Goal: Contribute content

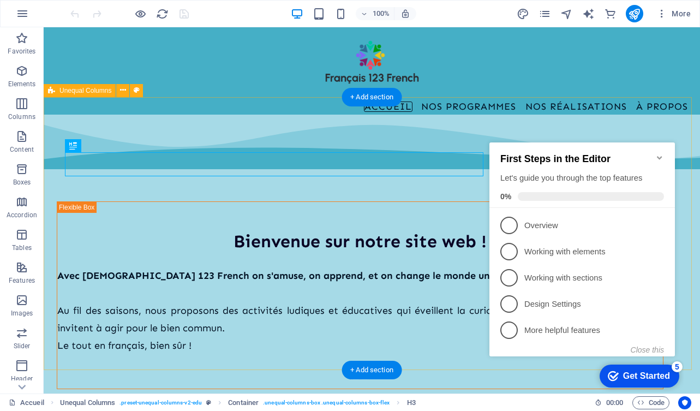
click at [460, 347] on div "Bienvenue sur notre site web ! Avec [DEMOGRAPHIC_DATA] 123 French on s'amuse, o…" at bounding box center [372, 250] width 656 height 273
click at [434, 346] on div "Bienvenue sur notre site web ! Avec [DEMOGRAPHIC_DATA] 123 French on s'amuse, o…" at bounding box center [372, 250] width 656 height 273
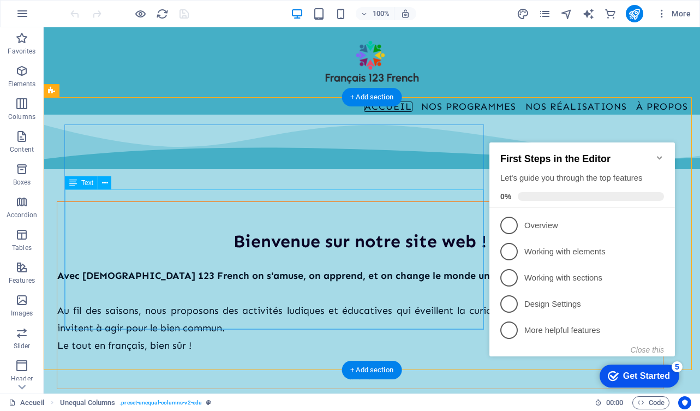
click at [183, 266] on div "Avec [DEMOGRAPHIC_DATA] 123 French on s'amuse, on apprend, et on change le mond…" at bounding box center [359, 327] width 605 height 122
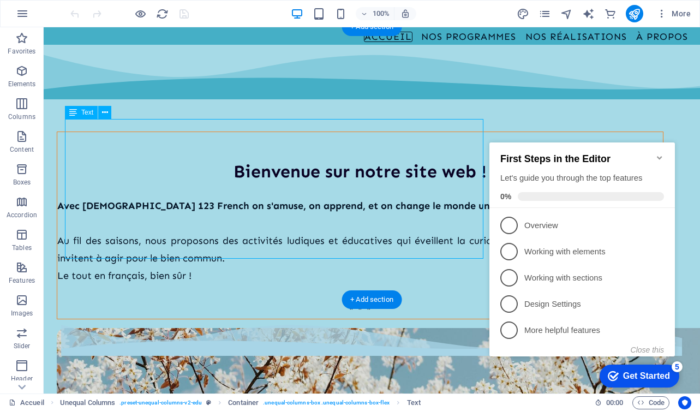
scroll to position [96, 0]
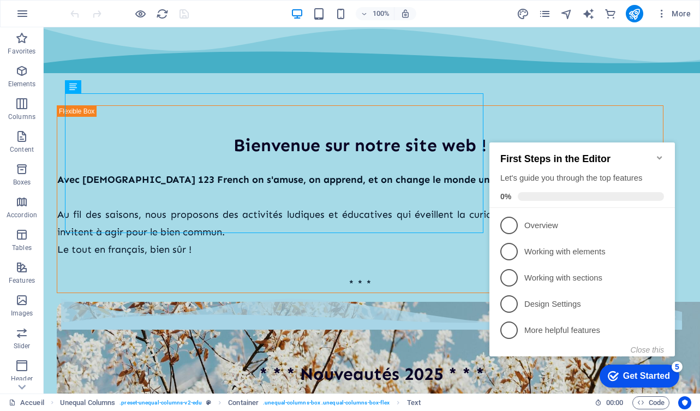
click at [662, 153] on icon "Minimize checklist" at bounding box center [659, 157] width 9 height 9
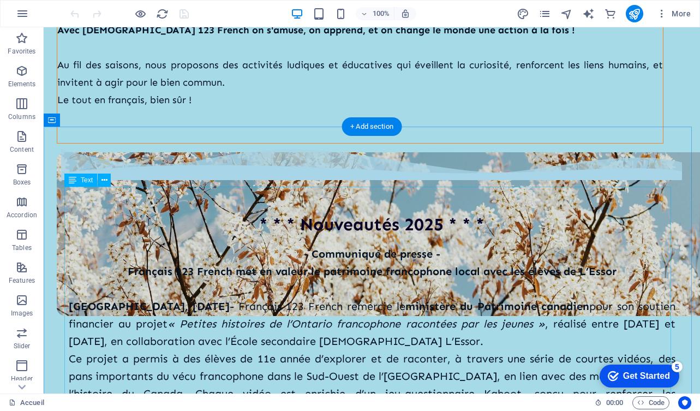
scroll to position [243, 0]
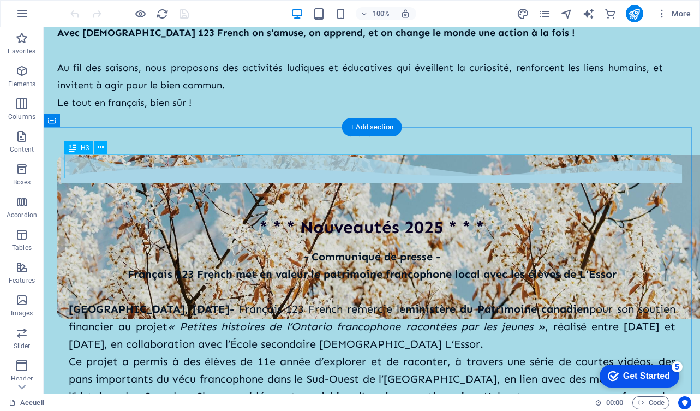
click at [323, 215] on div "* * * Nouveautés 2025 * * *" at bounding box center [372, 227] width 606 height 25
drag, startPoint x: 296, startPoint y: 161, endPoint x: 370, endPoint y: 161, distance: 74.7
click at [372, 215] on div "* * * Nouveautés 2025 * * *" at bounding box center [372, 227] width 606 height 25
click at [370, 215] on div "* * * Nouveautés 2025 * * *" at bounding box center [372, 227] width 606 height 25
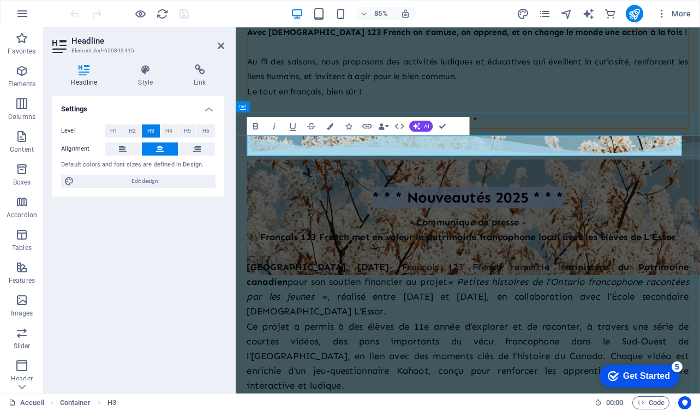
click at [481, 215] on h3 "* * * Nouveautés 2025 * * *" at bounding box center [509, 227] width 520 height 25
drag, startPoint x: 537, startPoint y: 168, endPoint x: 433, endPoint y: 171, distance: 103.6
click at [433, 215] on h3 "* * * Nouveautés 2025 * * *" at bounding box center [509, 227] width 520 height 25
click at [501, 248] on div "- Communiqué de presse - Français 123 French met en valeur le patrimoine franco…" at bounding box center [509, 379] width 520 height 262
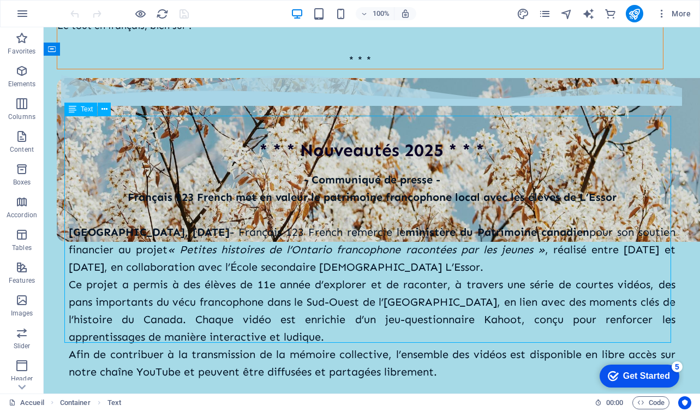
scroll to position [324, 0]
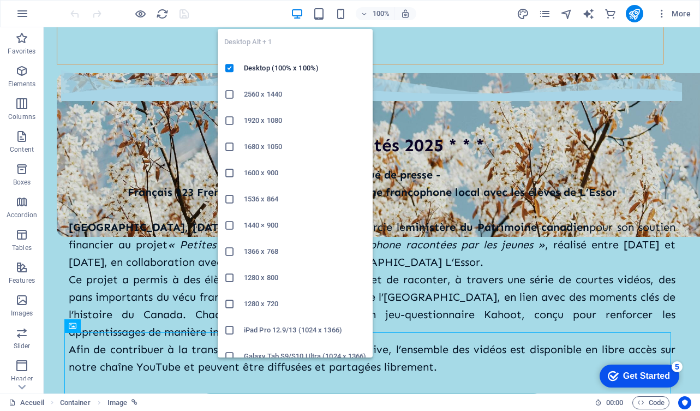
click at [302, 11] on icon "button" at bounding box center [297, 14] width 13 height 13
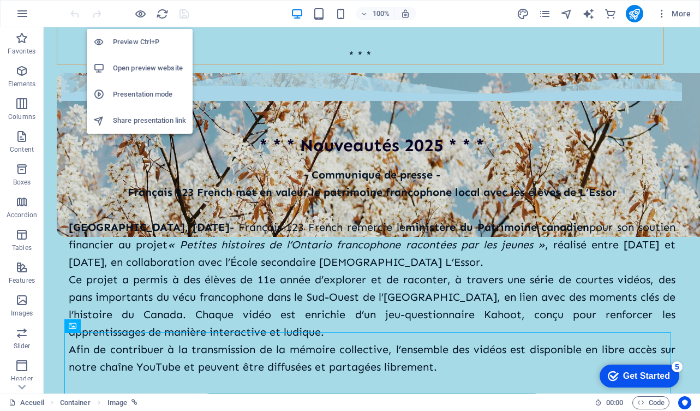
click at [137, 7] on div at bounding box center [129, 13] width 122 height 17
click at [138, 9] on icon "button" at bounding box center [140, 14] width 13 height 13
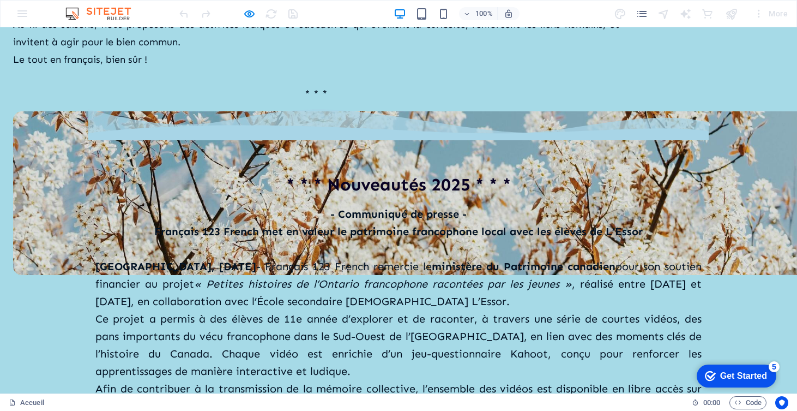
scroll to position [286, 0]
click at [391, 207] on strong "- Communiqué de presse -" at bounding box center [398, 213] width 136 height 13
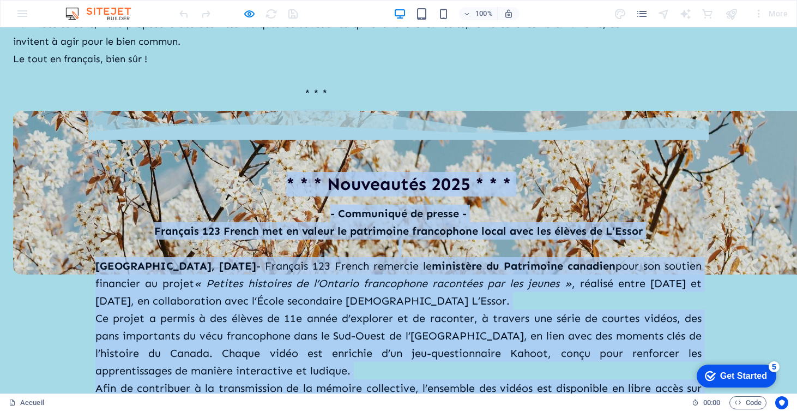
drag, startPoint x: 284, startPoint y: 120, endPoint x: 487, endPoint y: 345, distance: 303.4
copy div "* * * Loremipsum 9060 * * * - Dolorsitam co adipis - Elitsedd 837 Eiusmo tem in…"
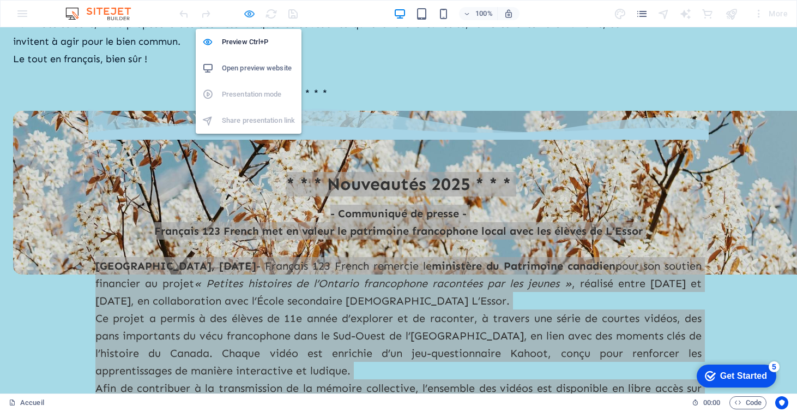
click at [247, 15] on icon "button" at bounding box center [249, 14] width 13 height 13
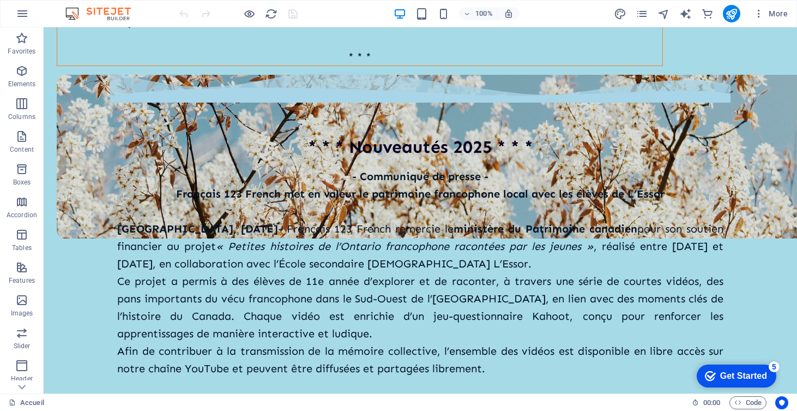
scroll to position [310, 0]
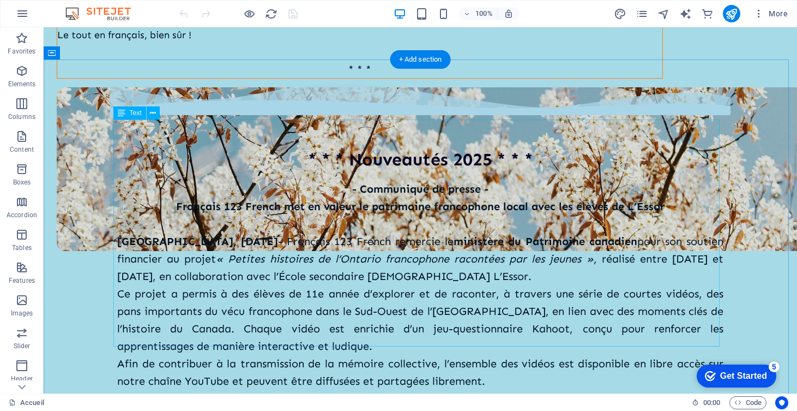
click at [396, 180] on div "- Communiqué de presse - Français 123 French met en valeur le patrimoine franco…" at bounding box center [420, 293] width 606 height 227
click at [347, 180] on div "- Communiqué de presse - Français 123 French met en valeur le patrimoine franco…" at bounding box center [420, 293] width 606 height 227
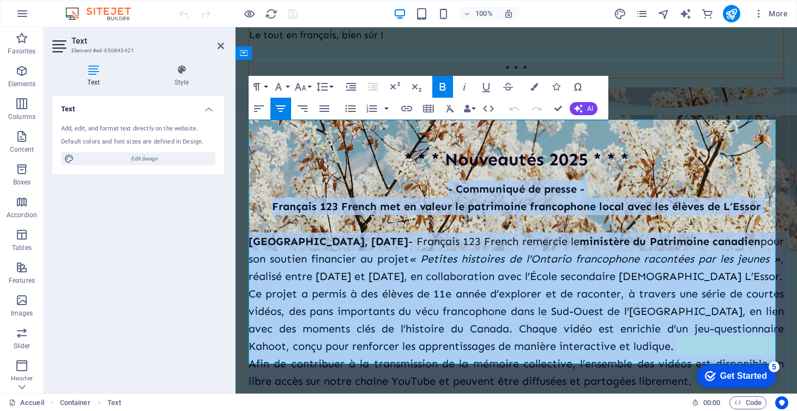
drag, startPoint x: 440, startPoint y: 128, endPoint x: 715, endPoint y: 350, distance: 353.2
click at [699, 350] on div "- Communiqué de presse - Français 123 French met en valeur le patrimoine franco…" at bounding box center [516, 293] width 535 height 227
click at [449, 200] on strong "Français 123 French met en valeur le patrimoine francophone local avec les élèv…" at bounding box center [516, 206] width 489 height 13
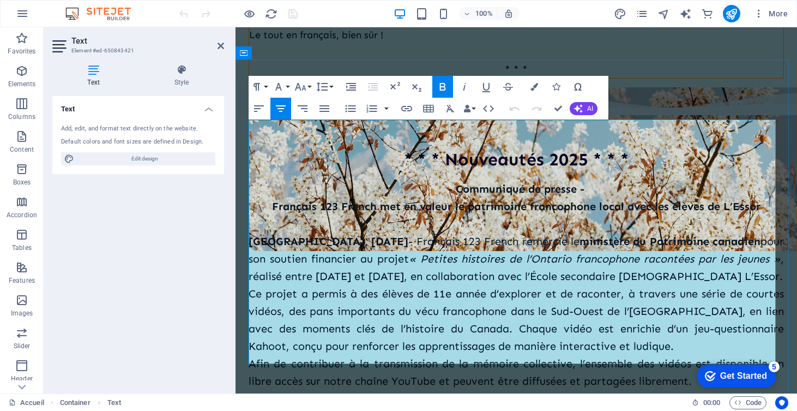
drag, startPoint x: 439, startPoint y: 126, endPoint x: 623, endPoint y: 127, distance: 183.7
click at [623, 180] on p "- Communiqué de presse -" at bounding box center [516, 188] width 535 height 17
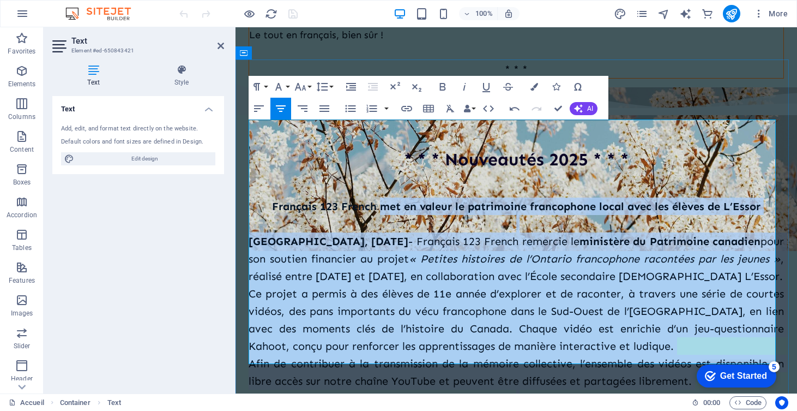
drag, startPoint x: 378, startPoint y: 147, endPoint x: 732, endPoint y: 354, distance: 409.8
click at [699, 354] on div "Français 123 French met en valeur le patrimoine francophone local avec les élèv…" at bounding box center [516, 293] width 535 height 227
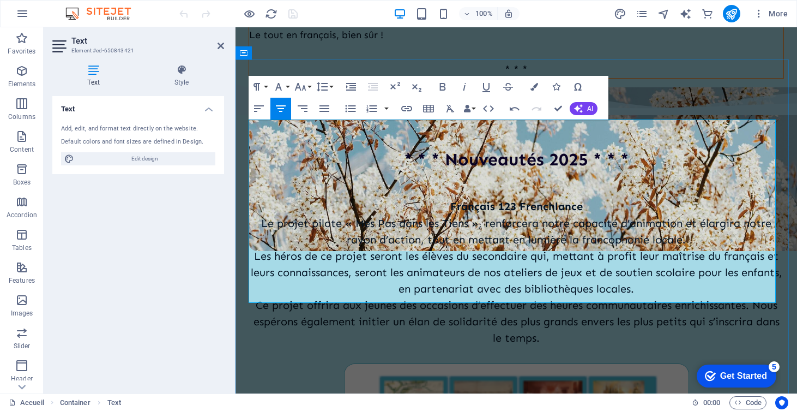
click at [548, 200] on strong "Français 123 Frenchlance" at bounding box center [516, 206] width 132 height 13
drag, startPoint x: 341, startPoint y: 164, endPoint x: 245, endPoint y: 164, distance: 96.0
click at [245, 164] on div "* * * Nouveautés 2025 * * * Français 123 French lance Le projet pilote « Mes Pa…" at bounding box center [517, 362] width 562 height 570
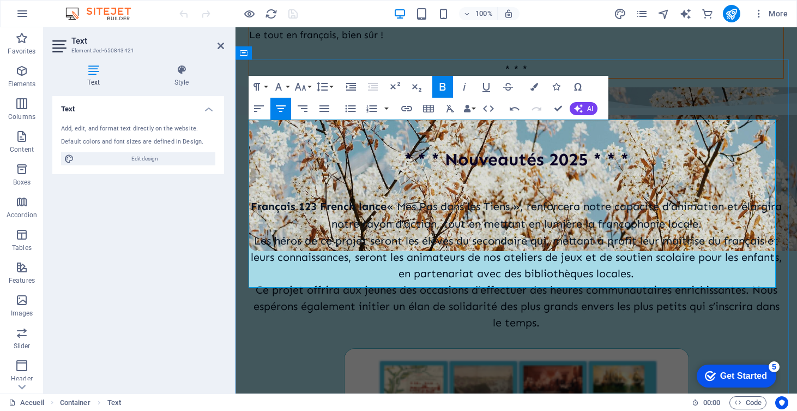
click at [547, 197] on p "Français 123 French lance « Mes Pas dans les Tiens », renforcera notre capacité…" at bounding box center [516, 214] width 535 height 35
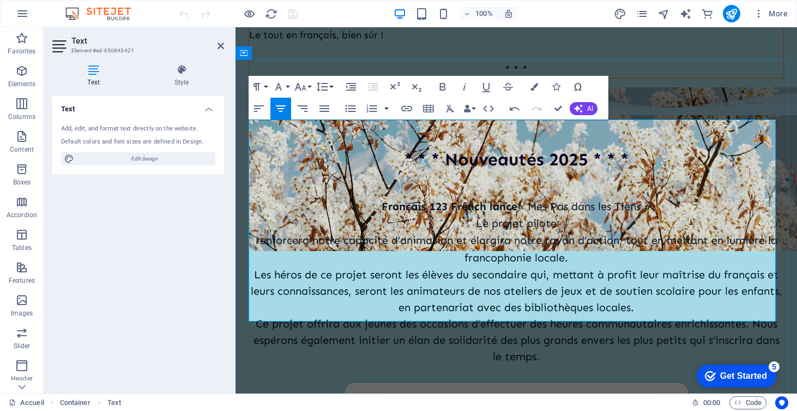
click at [250, 231] on p "renforcera notre capacité d’animation et élargira notre rayon d’action, tout en…" at bounding box center [516, 248] width 535 height 35
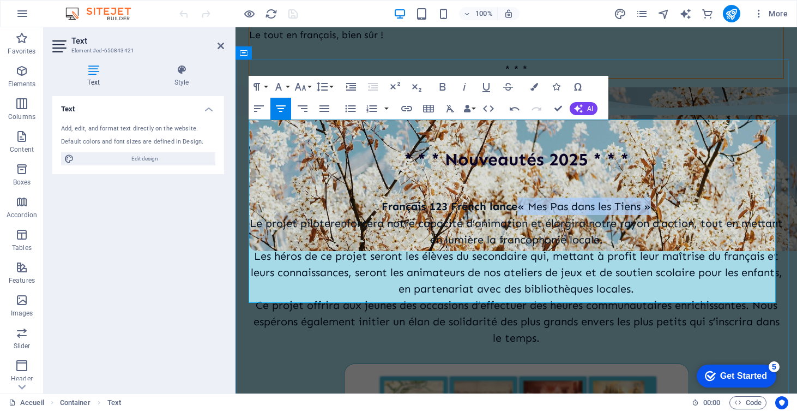
drag, startPoint x: 512, startPoint y: 144, endPoint x: 653, endPoint y: 150, distance: 140.8
click at [653, 197] on p "Français 123 French lance « Mes Pas dans les Tiens »" at bounding box center [516, 205] width 535 height 17
click at [446, 87] on icon "button" at bounding box center [442, 86] width 13 height 13
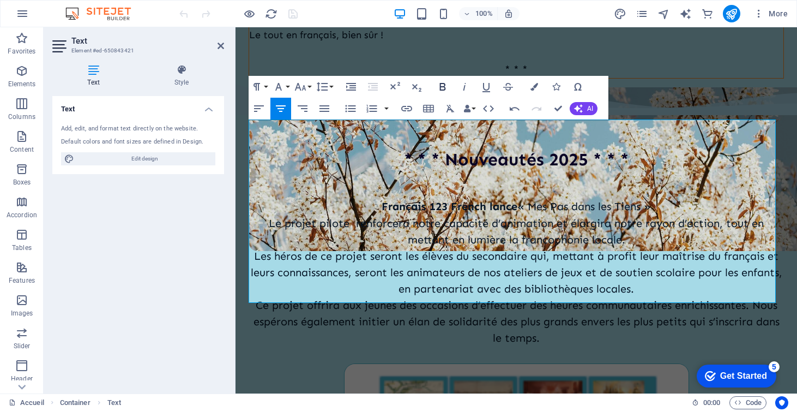
click at [446, 87] on icon "button" at bounding box center [442, 86] width 13 height 13
click at [559, 248] on p "Les héros de ce projet seront les élèves du secondaire qui, mettant à profit le…" at bounding box center [516, 272] width 535 height 49
click at [677, 197] on p "Français 123 French lance « Mes Pas dans les Tiens »" at bounding box center [516, 205] width 535 height 17
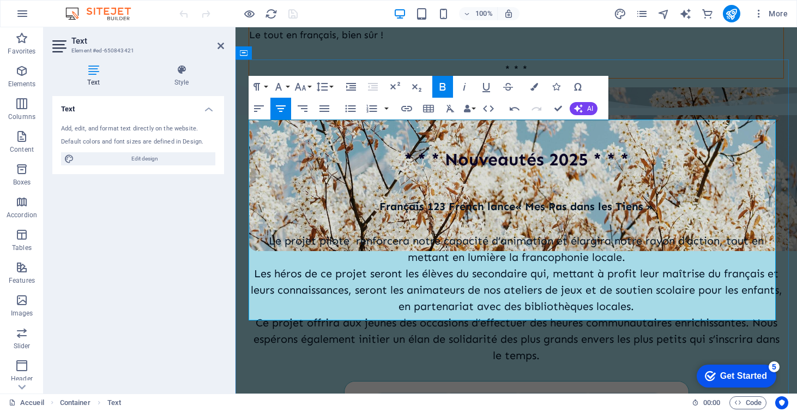
click at [273, 232] on p "Le projet pilote renforcera notre capacité d’animation et élargira notre rayon …" at bounding box center [516, 248] width 535 height 33
click at [286, 232] on p "Ce projet pilote renforcera notre capacité d’animation et élargira notre rayon …" at bounding box center [516, 248] width 535 height 33
click at [255, 265] on p "Les héros de ce projet seront les élèves du secondaire qui, mettant à profit le…" at bounding box center [516, 289] width 535 height 49
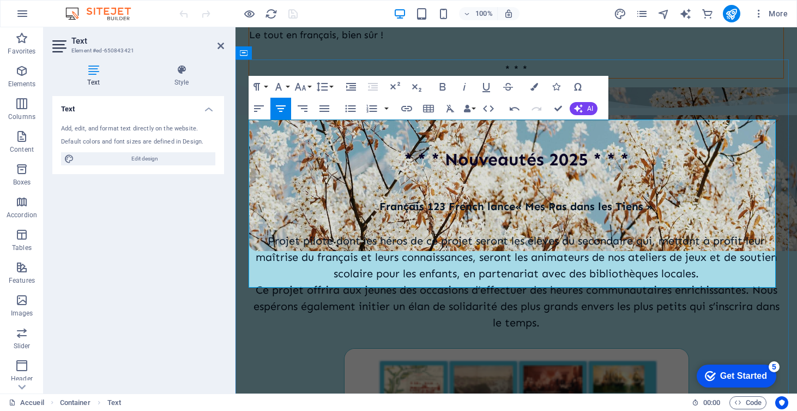
click at [455, 232] on p "Projet pilote dont l es héros de ce projet seront les élèves du secondaire qui,…" at bounding box center [516, 256] width 535 height 49
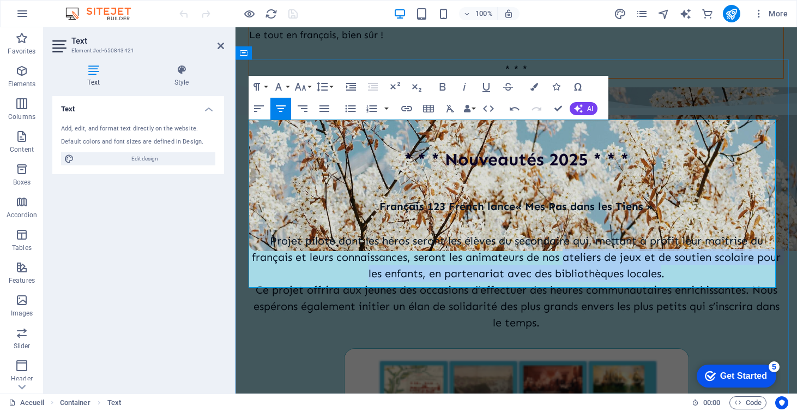
drag, startPoint x: 574, startPoint y: 197, endPoint x: 671, endPoint y: 216, distance: 98.9
click at [671, 232] on p "Projet pilote dont les héros seront les élèves du secondaire qui, mettant à pro…" at bounding box center [516, 256] width 535 height 49
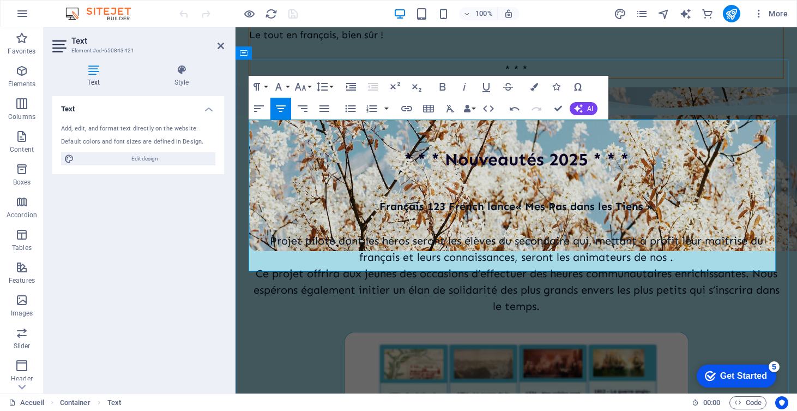
click at [330, 232] on p "Projet pilote dont les héros seront les élèves du secondaire qui, mettant à pro…" at bounding box center [516, 248] width 535 height 33
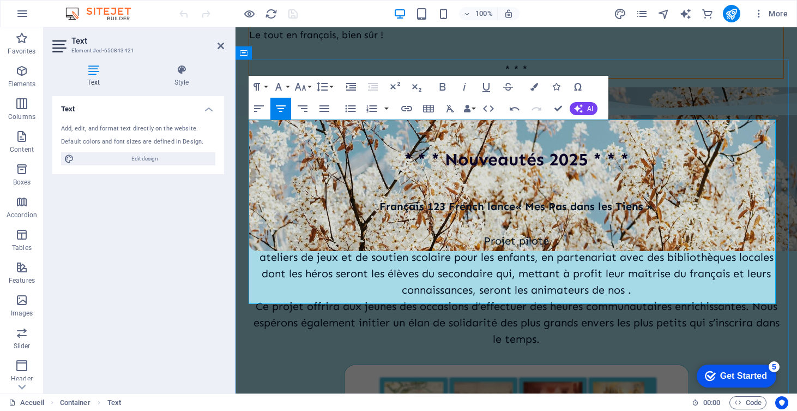
click at [257, 249] on p "ateliers de jeux et de soutien scolaire pour les enfants, en partenariat avec d…" at bounding box center [516, 257] width 535 height 16
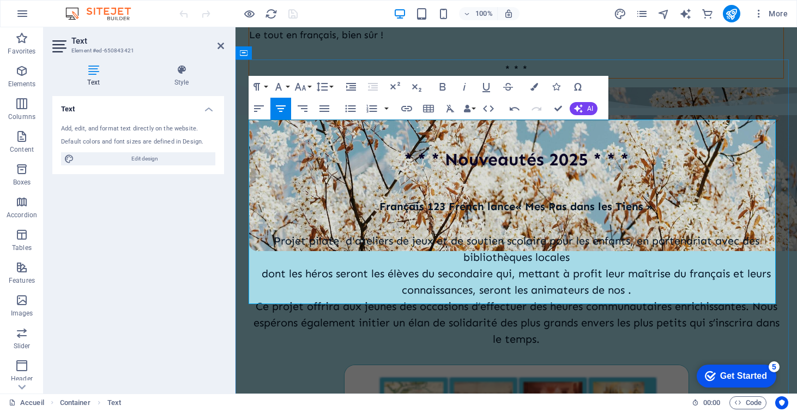
click at [339, 232] on p "Projet pilote d'ateliers de jeux et de soutien scolaire pour les enfants, en pa…" at bounding box center [516, 248] width 535 height 33
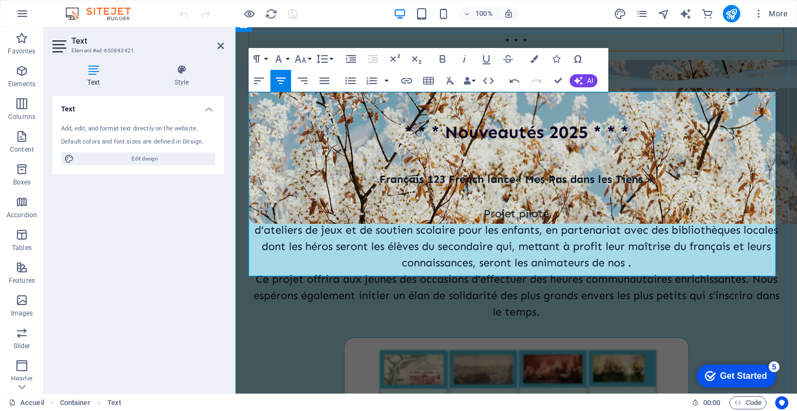
scroll to position [339, 0]
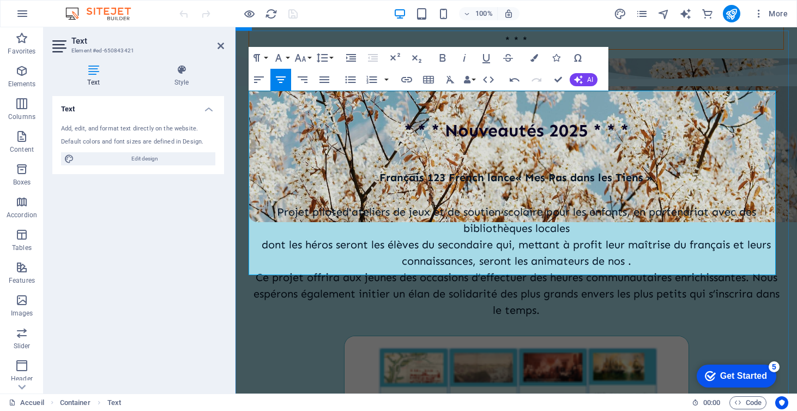
click at [256, 236] on p "dont les héros seront les élèves du secondaire qui, mettant à profit leur maîtr…" at bounding box center [516, 252] width 535 height 33
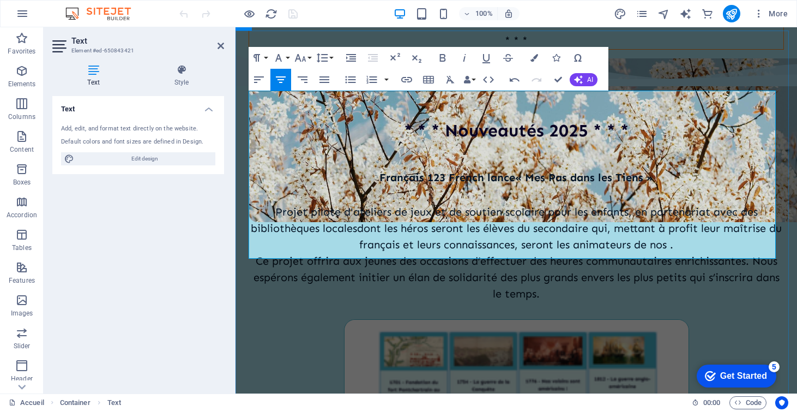
click at [596, 203] on p "Projet pilote d'ateliers de jeux et de soutien scolaire pour les enfants, en pa…" at bounding box center [516, 227] width 535 height 49
click at [657, 203] on p "Projet pilote d'ateliers de jeux et de soutien scolaire pour les enfants, en pa…" at bounding box center [516, 227] width 535 height 49
click at [518, 203] on p "Projet pilote d'ateliers de jeux et de soutien scolaire pour les enfants, en pa…" at bounding box center [516, 227] width 535 height 49
click at [649, 203] on p "Projet pilote d'ateliers de jeux et de soutien scolaire pour les enfants, en pa…" at bounding box center [516, 227] width 535 height 49
click at [699, 203] on p "Projet pilote d'ateliers de jeux et de soutien scolaire pour les enfants, en pa…" at bounding box center [516, 227] width 535 height 49
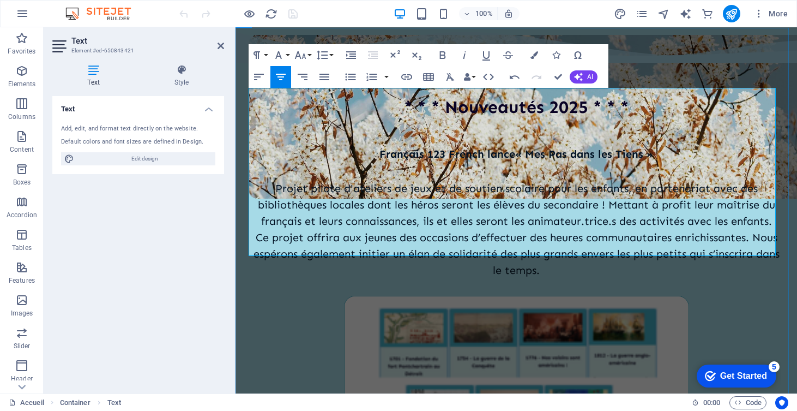
scroll to position [366, 0]
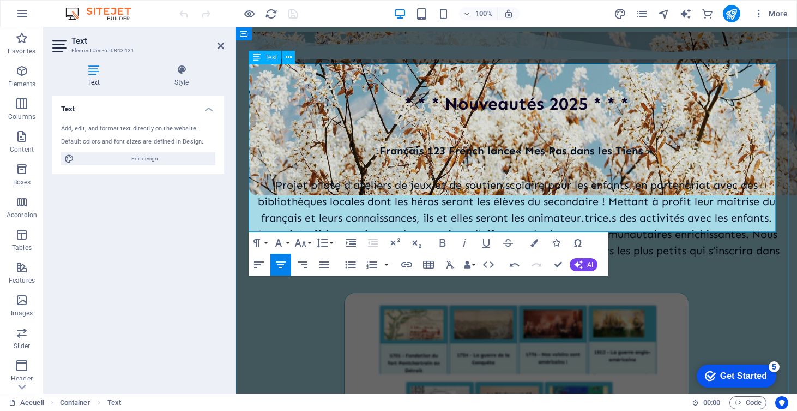
click at [354, 177] on p "Projet pilote d'ateliers de jeux et de soutien scolaire pour les enfants, en pa…" at bounding box center [516, 201] width 535 height 49
click at [361, 177] on p "Projet pilote d'ateliers de jeux et de soutien scolaire pour les enfants, en pa…" at bounding box center [516, 201] width 535 height 49
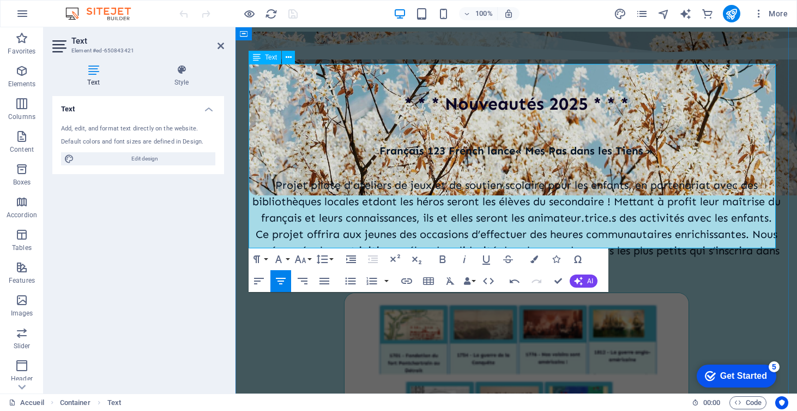
click at [620, 177] on p "Projet pilote d'ateliers de jeux et de soutien scolaire pour les enfants, en pa…" at bounding box center [516, 201] width 535 height 49
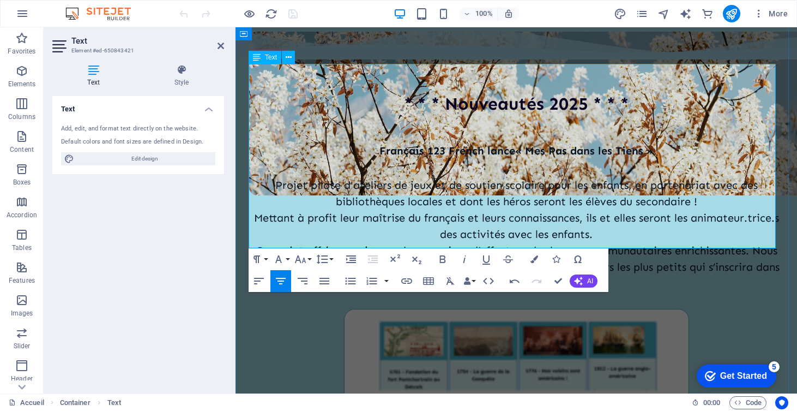
click at [644, 209] on p "Mettant à profit leur maîtrise du français et leurs connaissances, ils et elles…" at bounding box center [516, 225] width 535 height 33
drag, startPoint x: 464, startPoint y: 192, endPoint x: 251, endPoint y: 188, distance: 212.7
click at [251, 242] on p "Ce projet offrira aux jeunes des occasions d’effectuer des heures communautaire…" at bounding box center [516, 266] width 535 height 49
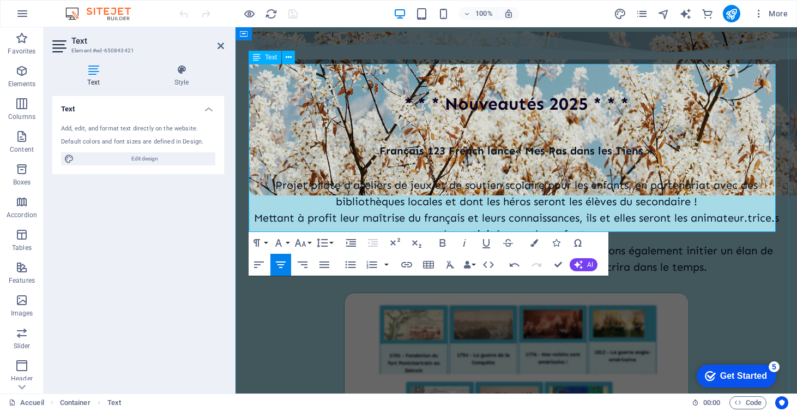
drag, startPoint x: 256, startPoint y: 191, endPoint x: 341, endPoint y: 186, distance: 85.7
click at [341, 242] on p "und’effectuer des heures communautaires enrichissantes. Nous espérons également…" at bounding box center [516, 258] width 535 height 33
drag, startPoint x: 524, startPoint y: 190, endPoint x: 707, endPoint y: 214, distance: 184.8
click at [699, 214] on div "[DEMOGRAPHIC_DATA] 123 French lance « Mes Pas dans les Tiens » ​ Projet pilote …" at bounding box center [516, 208] width 535 height 168
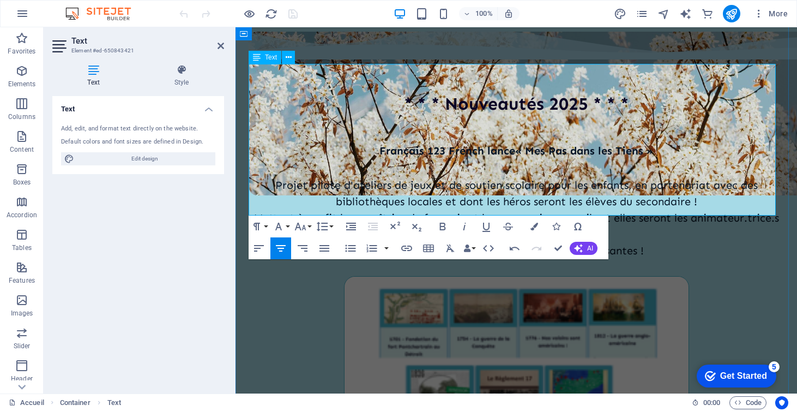
click at [417, 242] on p "Par ici les heures communautaires enrichissantes !" at bounding box center [516, 250] width 535 height 16
click at [648, 242] on p "À vous les heures communautaires enrichissantes !" at bounding box center [516, 250] width 535 height 16
click at [277, 177] on p "Projet pilote d'ateliers de jeux et de soutien scolaire pour les enfants, en pa…" at bounding box center [516, 193] width 535 height 33
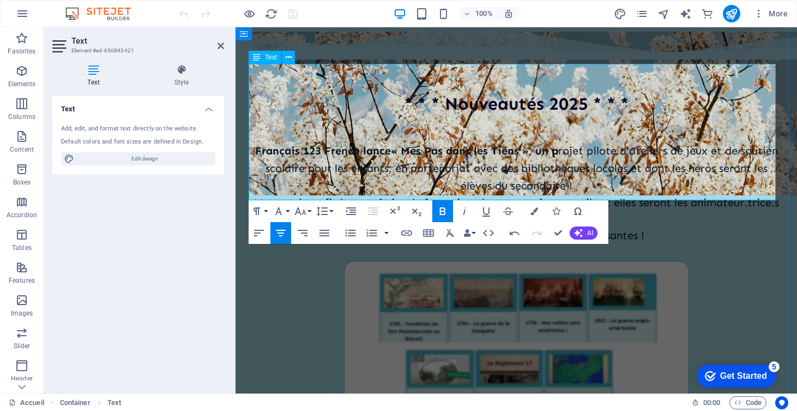
drag, startPoint x: 525, startPoint y: 94, endPoint x: 552, endPoint y: 94, distance: 27.3
click at [552, 144] on strong "« Mes Pas dans les Tiens », un p" at bounding box center [474, 150] width 167 height 13
click at [442, 208] on icon "button" at bounding box center [443, 211] width 6 height 8
click at [600, 142] on p "[DEMOGRAPHIC_DATA] 123 French lance « Mes Pas dans les Tiens » , un projet pilo…" at bounding box center [516, 168] width 535 height 52
click at [598, 142] on p "[DEMOGRAPHIC_DATA] 123 French lance « Mes Pas dans les Tiens » , un projet pilo…" at bounding box center [516, 168] width 535 height 52
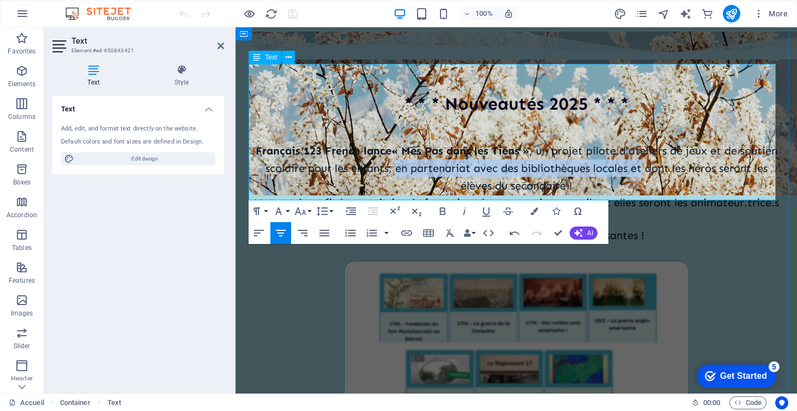
drag, startPoint x: 392, startPoint y: 108, endPoint x: 637, endPoint y: 107, distance: 245.4
click at [637, 142] on p "[DEMOGRAPHIC_DATA] 123 French lance « Mes Pas dans les Tiens » , un projet pilo…" at bounding box center [516, 168] width 535 height 52
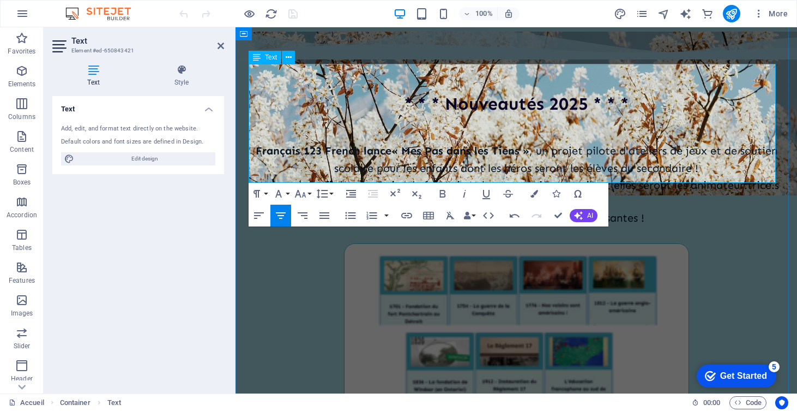
click at [645, 177] on p "Mettant à profit leur maîtrise du français et leurs connaissances, ils et elles…" at bounding box center [516, 193] width 535 height 33
click at [632, 209] on p "À vous les heures communautaires enrichissantes !" at bounding box center [516, 217] width 535 height 16
click at [633, 209] on p "À vous les heures communautaires enrichissantes !" at bounding box center [516, 217] width 535 height 16
click at [699, 261] on figure at bounding box center [516, 359] width 535 height 233
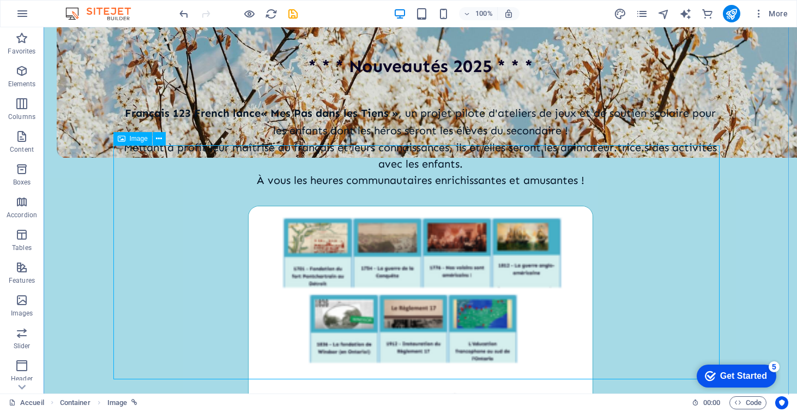
scroll to position [405, 0]
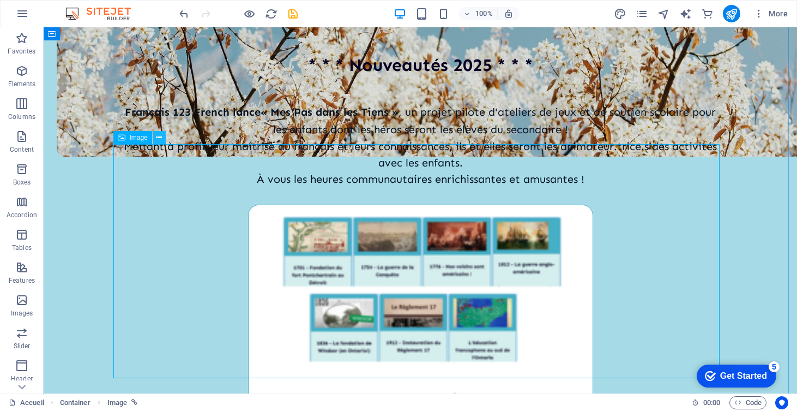
click at [159, 137] on icon at bounding box center [159, 137] width 6 height 11
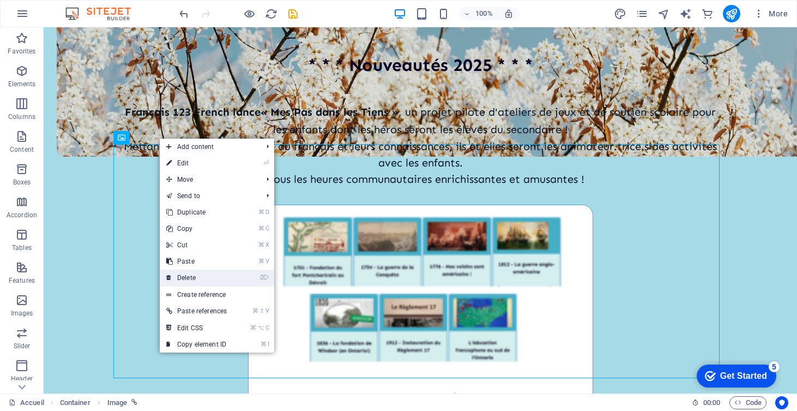
click at [190, 277] on link "⌦ Delete" at bounding box center [197, 277] width 74 height 16
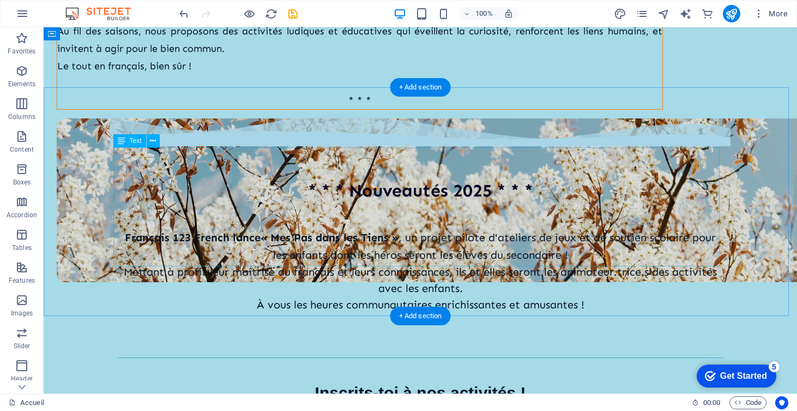
scroll to position [278, 0]
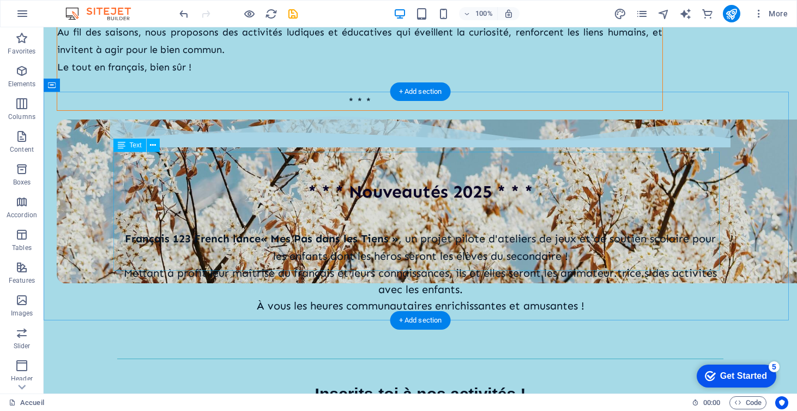
click at [586, 246] on div "[DEMOGRAPHIC_DATA] 123 French lance « Mes Pas dans les Tiens » , un projet pilo…" at bounding box center [420, 271] width 606 height 119
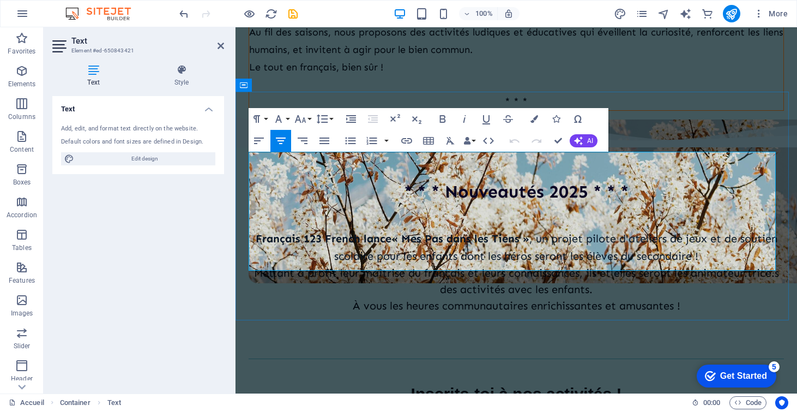
click at [688, 264] on p "Mettant à profit leur maîtrise du français et leurs connaissances, ils et elles…" at bounding box center [516, 280] width 535 height 33
click at [685, 297] on p "À vous les heures communautaires enrichissantes et amusantes !" at bounding box center [516, 305] width 535 height 16
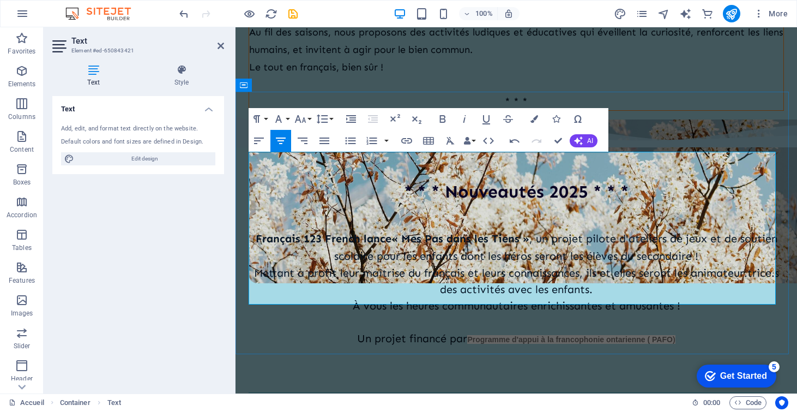
click at [460, 330] on p "Un projet financé par Programme d'appui à la francophonie ontarienne ( PAFO )" at bounding box center [516, 338] width 535 height 17
click at [475, 297] on p "À vous les heures communautaires enrichissantes et amusantes !" at bounding box center [516, 305] width 535 height 16
drag, startPoint x: 463, startPoint y: 277, endPoint x: 701, endPoint y: 276, distance: 237.7
click at [699, 330] on p "Un projet financé par le Programme d'appui à la francophonie ontarienne ( PAFO )" at bounding box center [516, 338] width 535 height 17
click at [264, 137] on icon "button" at bounding box center [258, 140] width 13 height 13
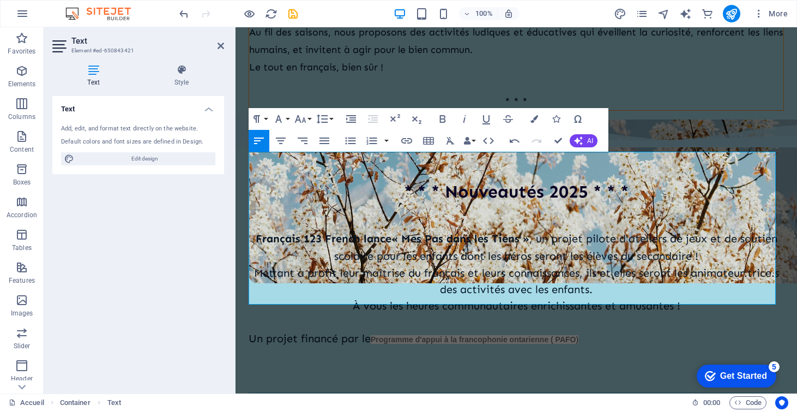
click at [264, 137] on icon "button" at bounding box center [258, 140] width 13 height 13
click at [278, 137] on icon "button" at bounding box center [280, 140] width 13 height 13
click at [281, 121] on icon "button" at bounding box center [278, 118] width 13 height 13
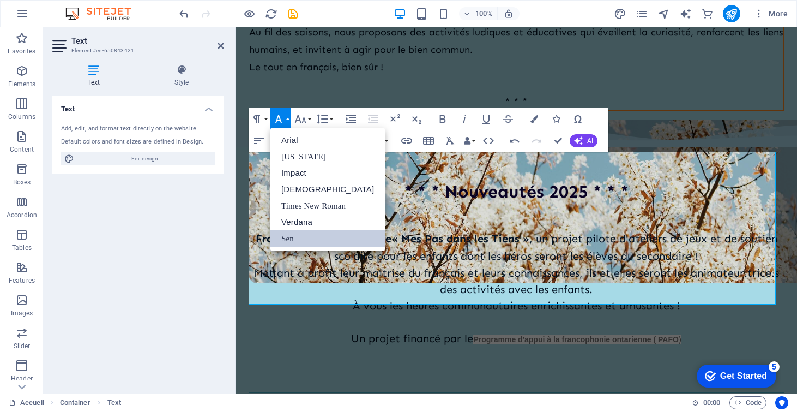
scroll to position [0, 0]
click at [291, 135] on link "Arial" at bounding box center [327, 140] width 114 height 16
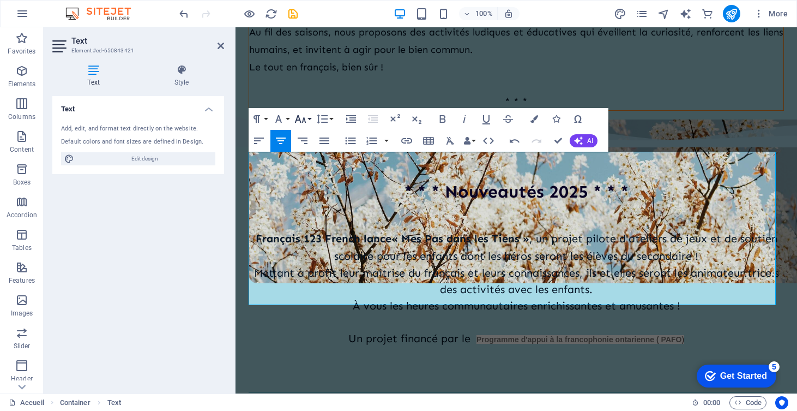
click at [298, 116] on icon "button" at bounding box center [300, 119] width 11 height 8
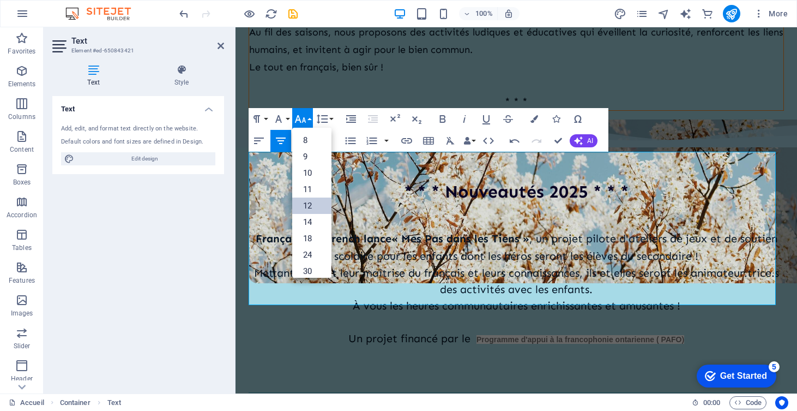
click at [319, 203] on link "12" at bounding box center [311, 205] width 39 height 16
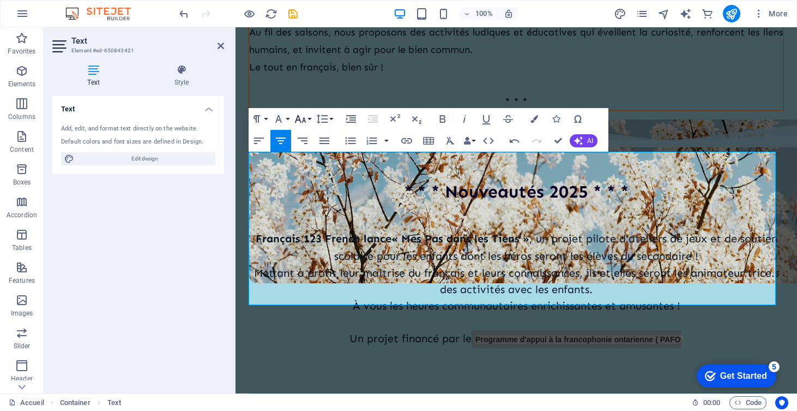
click at [298, 123] on icon "button" at bounding box center [300, 118] width 13 height 13
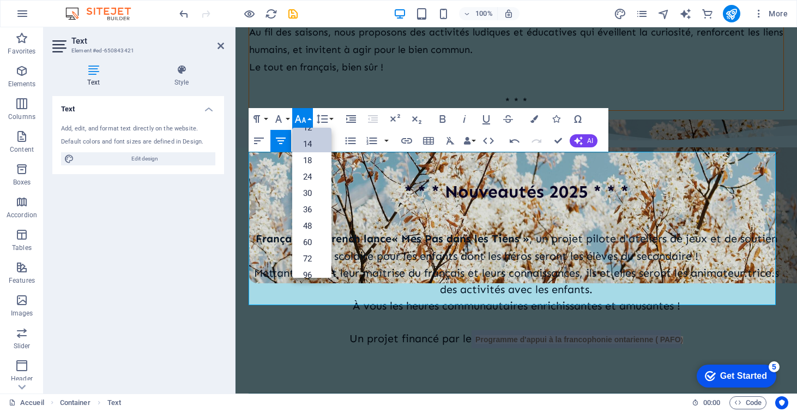
click at [315, 143] on link "14" at bounding box center [311, 144] width 39 height 16
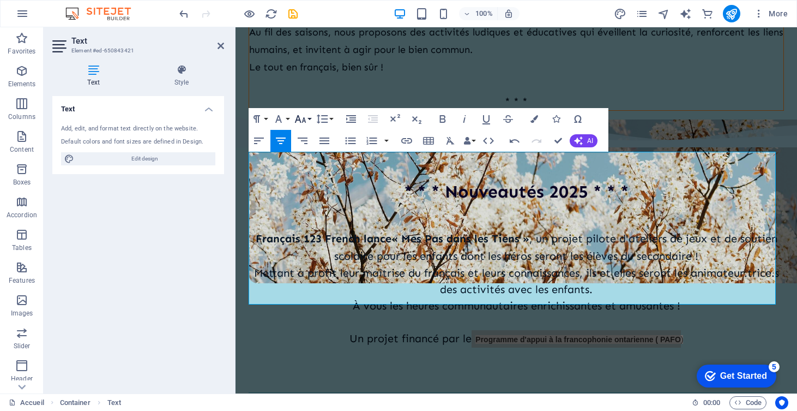
click at [299, 116] on icon "button" at bounding box center [300, 118] width 13 height 13
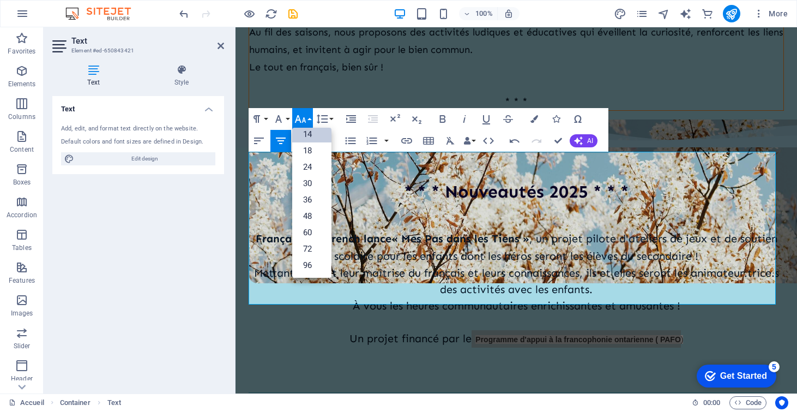
scroll to position [88, 0]
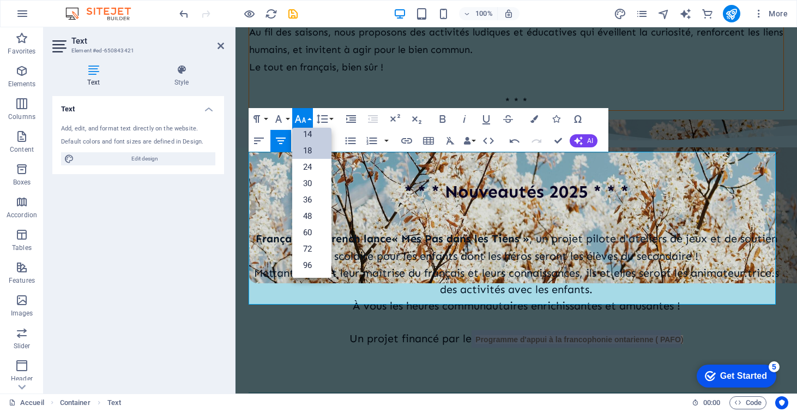
click at [312, 153] on link "18" at bounding box center [311, 150] width 39 height 16
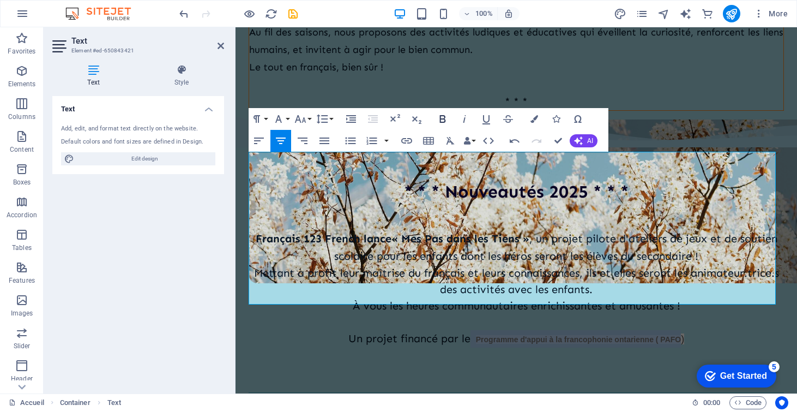
click at [442, 116] on icon "button" at bounding box center [442, 118] width 13 height 13
click at [471, 333] on span "Programme d'appui à la francophonie ontarienne ( PAFO" at bounding box center [576, 338] width 210 height 11
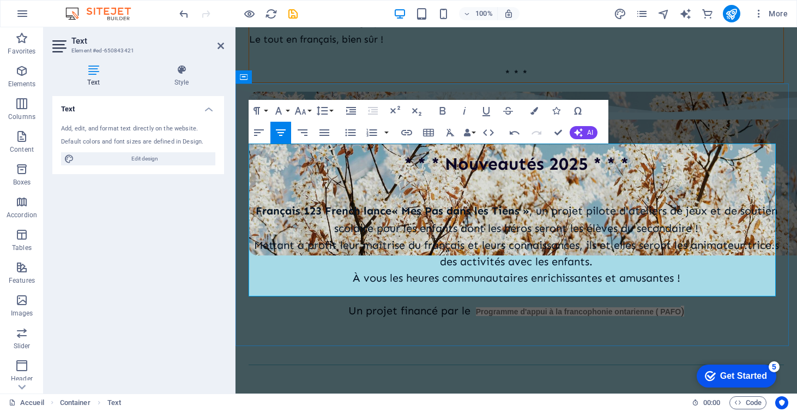
scroll to position [311, 0]
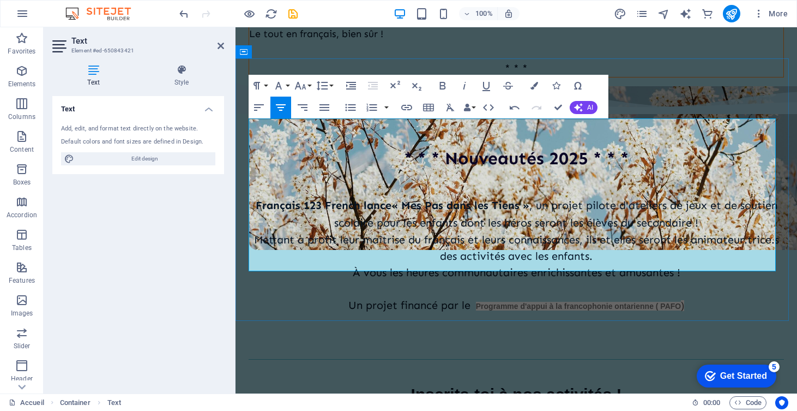
click at [699, 297] on p "Un projet financé par le Programme d'appui à la francophonie ontarienne ( PAFO )" at bounding box center [516, 305] width 535 height 17
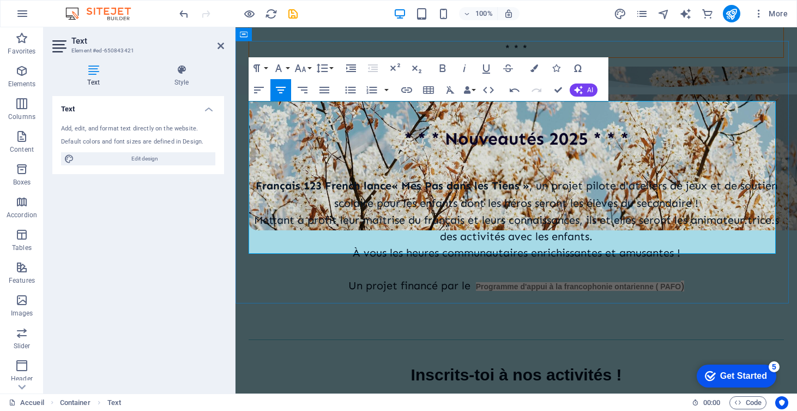
scroll to position [340, 0]
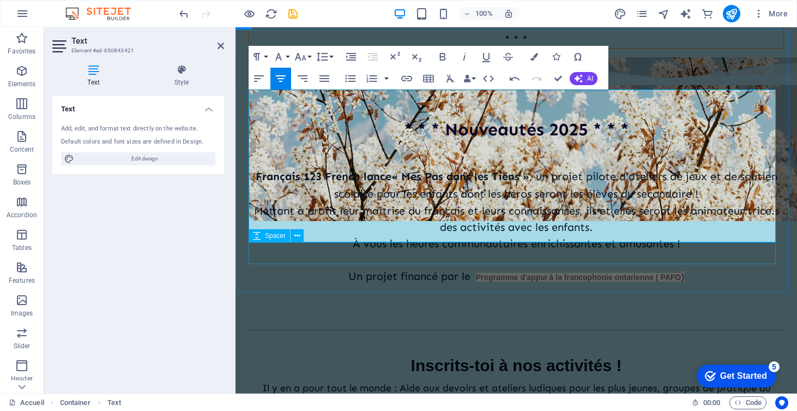
click at [608, 303] on div at bounding box center [516, 314] width 535 height 22
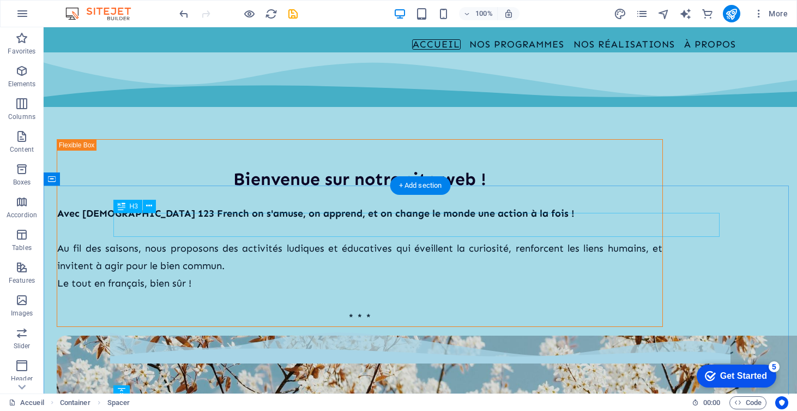
scroll to position [0, 0]
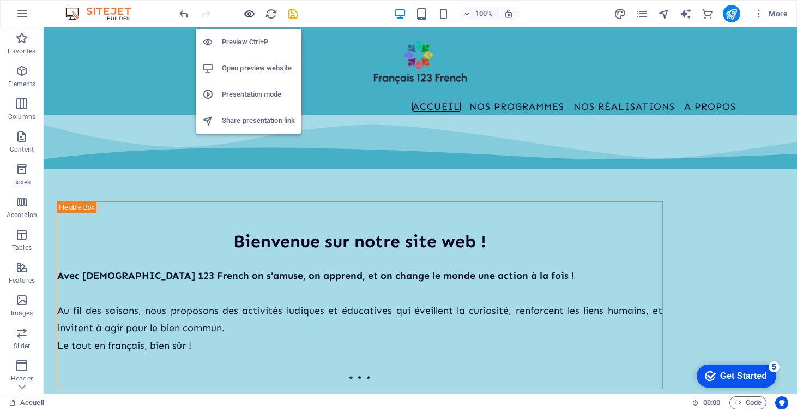
click at [250, 15] on icon "button" at bounding box center [249, 14] width 13 height 13
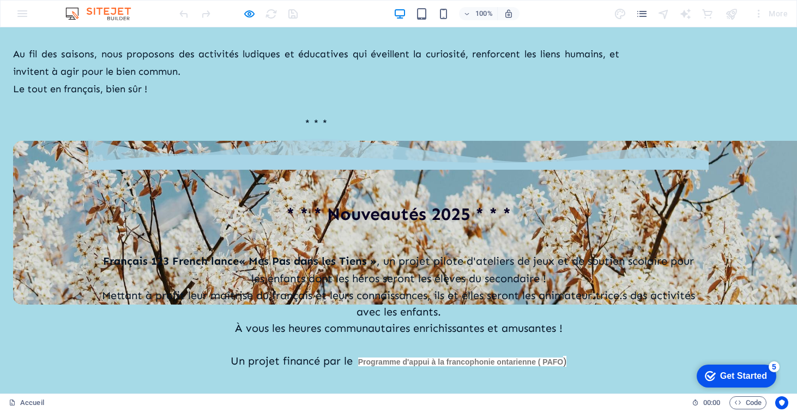
scroll to position [265, 0]
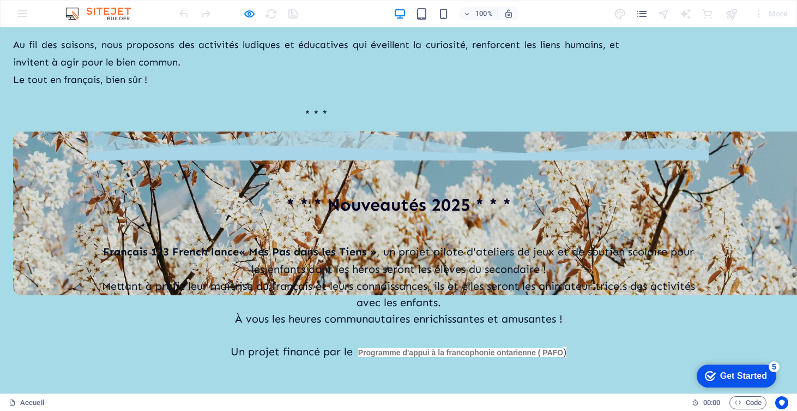
click at [565, 243] on p "[DEMOGRAPHIC_DATA] 123 French lance « Mes Pas dans les Tiens » , un projet pilo…" at bounding box center [398, 260] width 606 height 35
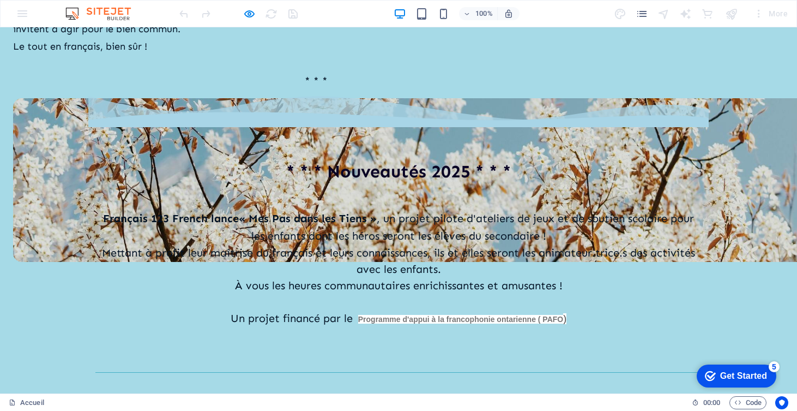
scroll to position [301, 0]
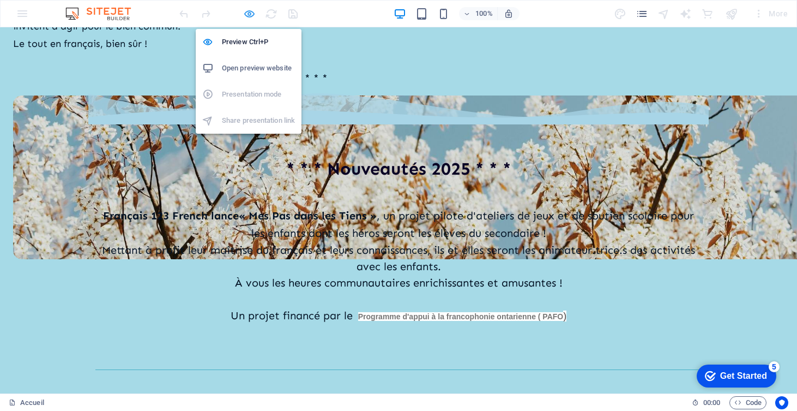
click at [249, 17] on icon "button" at bounding box center [249, 14] width 13 height 13
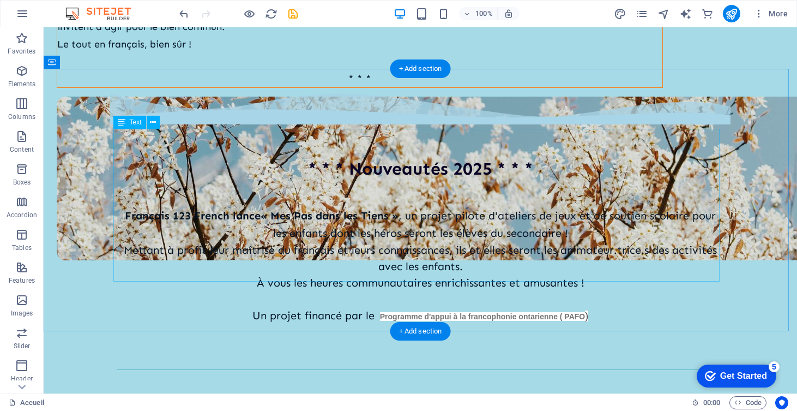
click at [381, 189] on div "[DEMOGRAPHIC_DATA] 123 French lance « Mes Pas dans les Tiens » , un projet pilo…" at bounding box center [420, 265] width 606 height 153
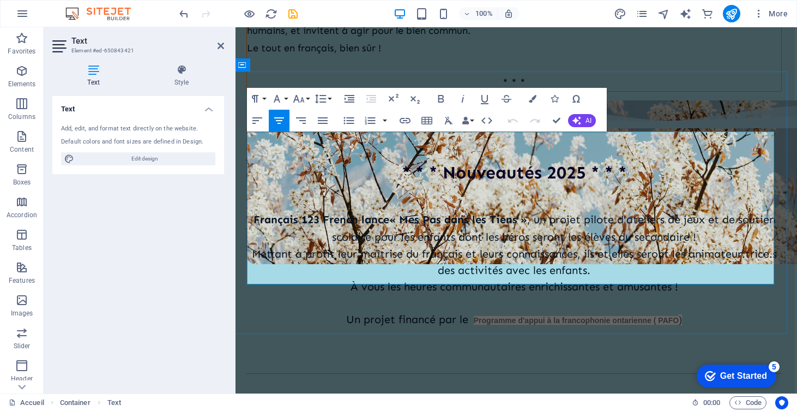
scroll to position [297, 3]
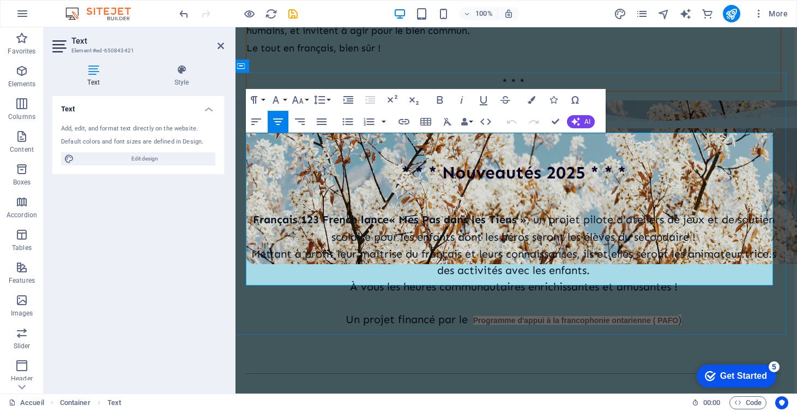
click at [628, 245] on p "Mettant à profit leur maîtrise du français et leurs connaissances, ils et elles…" at bounding box center [513, 261] width 535 height 33
click at [699, 245] on p "Mettant à profit leur maîtrise du français et leurs connaissances, ils et elles…" at bounding box center [513, 261] width 535 height 33
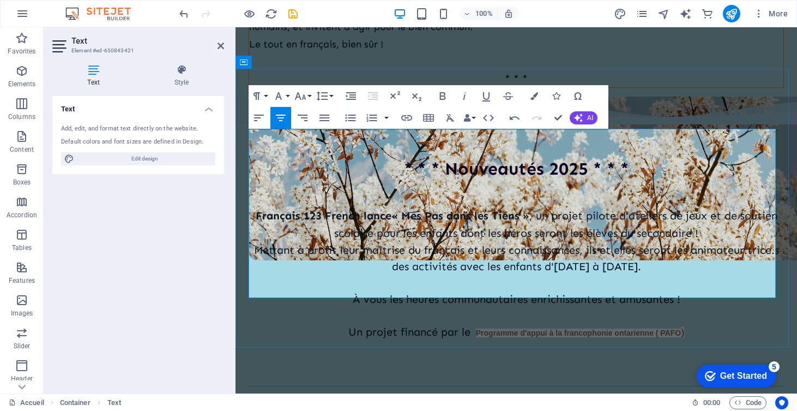
scroll to position [298, 0]
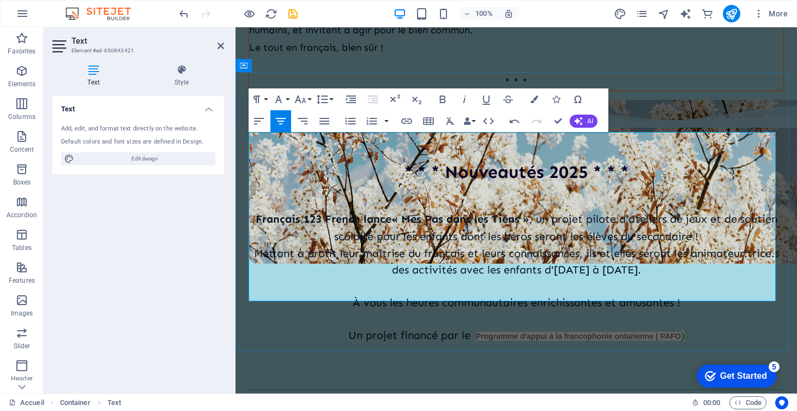
click at [532, 210] on p "[DEMOGRAPHIC_DATA] 123 French lance « Mes Pas dans les Tiens » , un projet pilo…" at bounding box center [516, 227] width 535 height 35
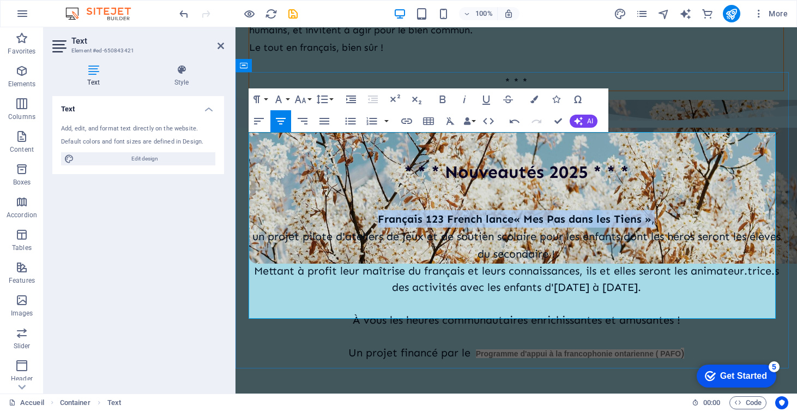
drag, startPoint x: 371, startPoint y: 153, endPoint x: 672, endPoint y: 159, distance: 301.0
click at [672, 210] on p "Français 123 French lance « Mes Pas dans les Tiens » ," at bounding box center [516, 218] width 535 height 17
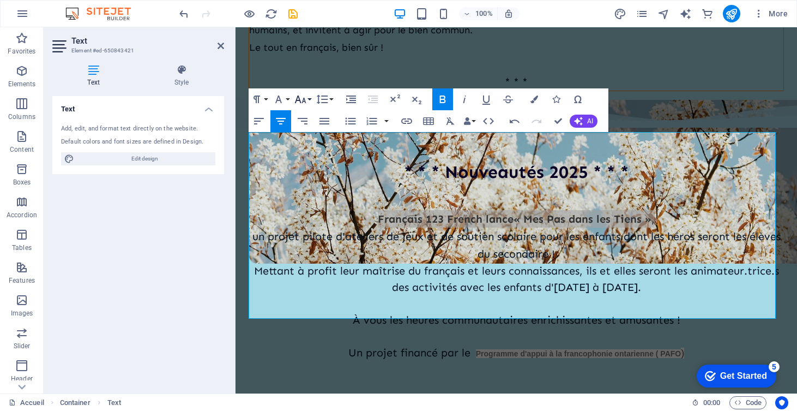
click at [302, 97] on icon "button" at bounding box center [300, 99] width 13 height 13
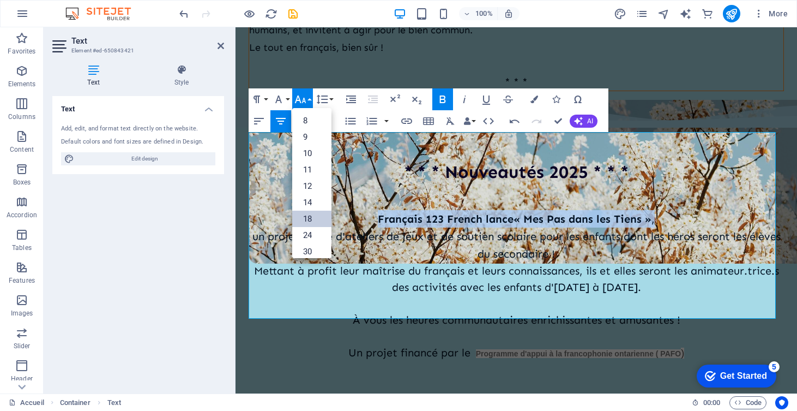
click at [297, 221] on link "18" at bounding box center [311, 218] width 39 height 16
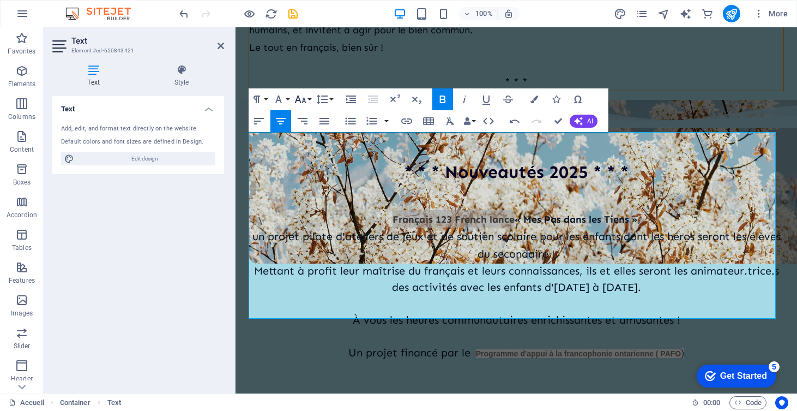
click at [301, 102] on icon "button" at bounding box center [300, 99] width 13 height 13
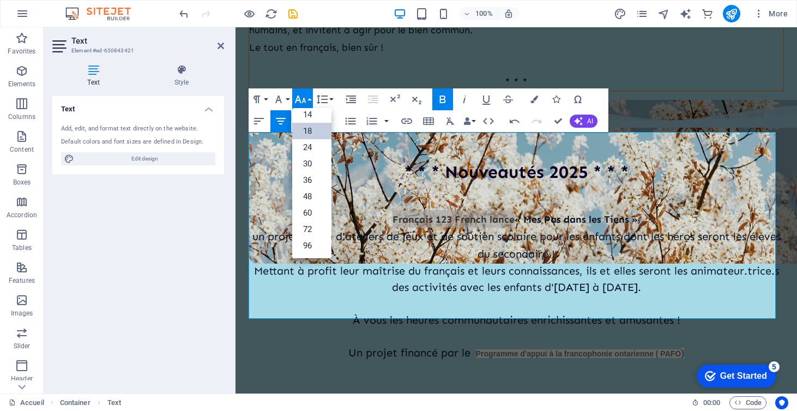
scroll to position [88, 0]
click at [311, 162] on link "30" at bounding box center [311, 163] width 39 height 16
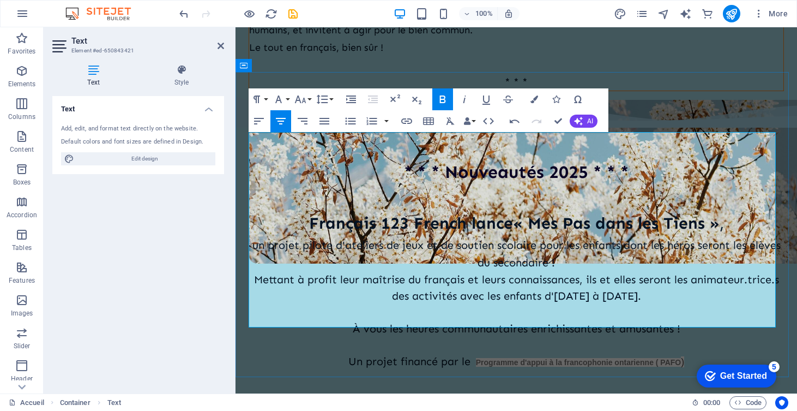
click at [335, 304] on p at bounding box center [516, 312] width 535 height 16
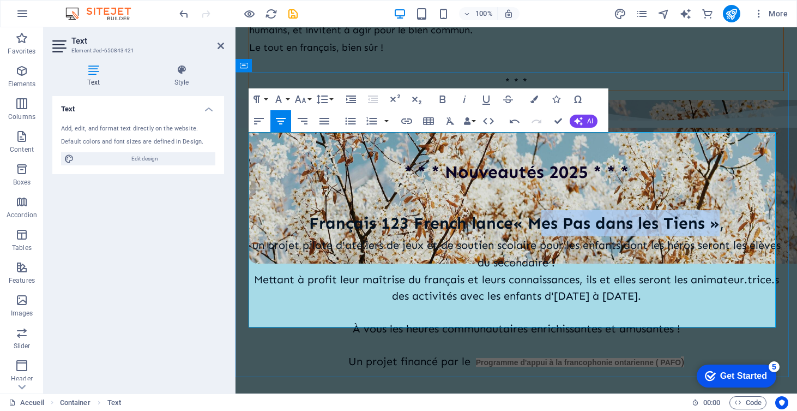
drag, startPoint x: 526, startPoint y: 164, endPoint x: 706, endPoint y: 167, distance: 180.0
click at [699, 213] on strong "« Mes Pas dans les Tiens »" at bounding box center [616, 223] width 207 height 20
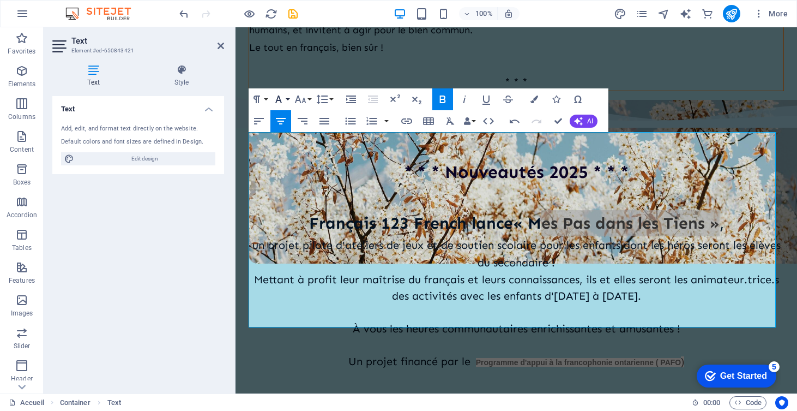
click at [285, 100] on icon "button" at bounding box center [278, 99] width 13 height 13
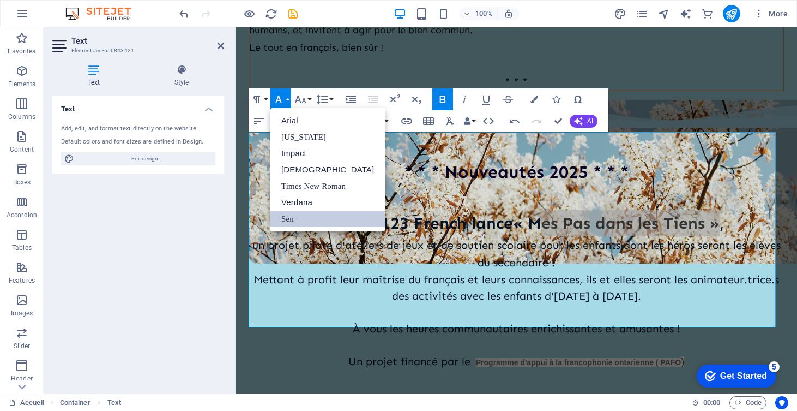
scroll to position [0, 0]
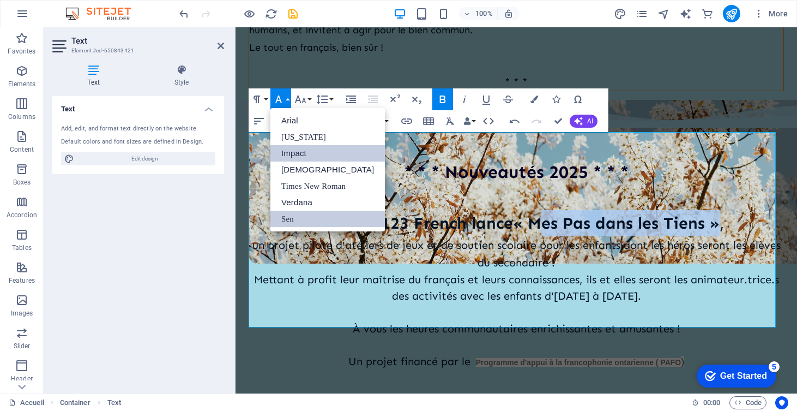
click at [299, 150] on link "Impact" at bounding box center [327, 153] width 114 height 16
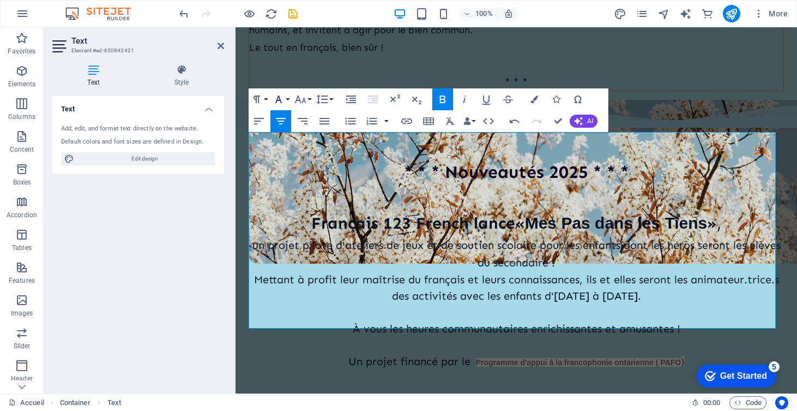
click at [284, 98] on icon "button" at bounding box center [278, 99] width 13 height 13
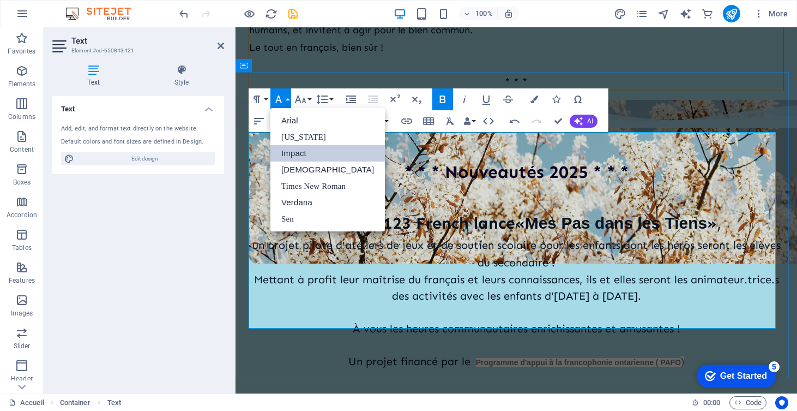
click at [296, 320] on p "À vous les heures communautaires enrichissantes et amusantes !" at bounding box center [516, 328] width 535 height 16
click at [296, 336] on p at bounding box center [516, 344] width 535 height 16
click at [574, 236] on p "un projet pilote d'ateliers de jeux et de soutien scolaire pour les enfants don…" at bounding box center [516, 253] width 535 height 35
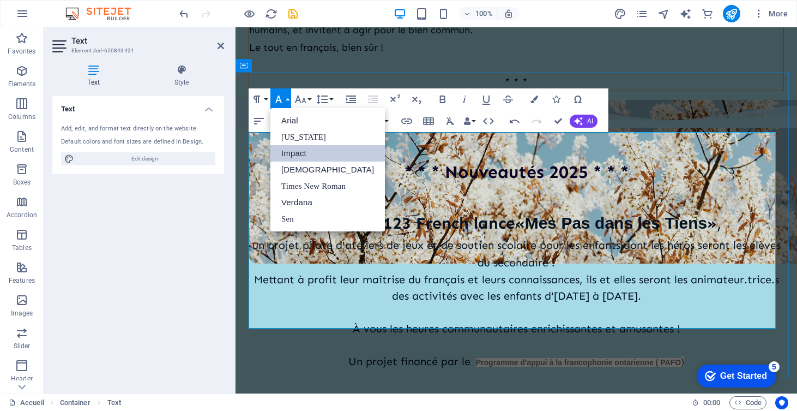
click at [487, 271] on p "Mettant à profit leur maîtrise du français et leurs connaissances, ils et elles…" at bounding box center [516, 287] width 535 height 33
click at [220, 49] on icon at bounding box center [221, 45] width 7 height 9
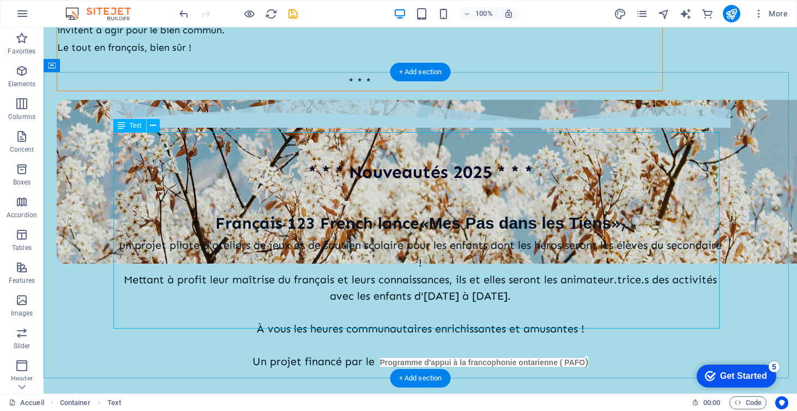
click at [507, 192] on div "[DEMOGRAPHIC_DATA] 123 French lance « Mes Pas dans les Tiens » , un projet pilo…" at bounding box center [420, 289] width 606 height 195
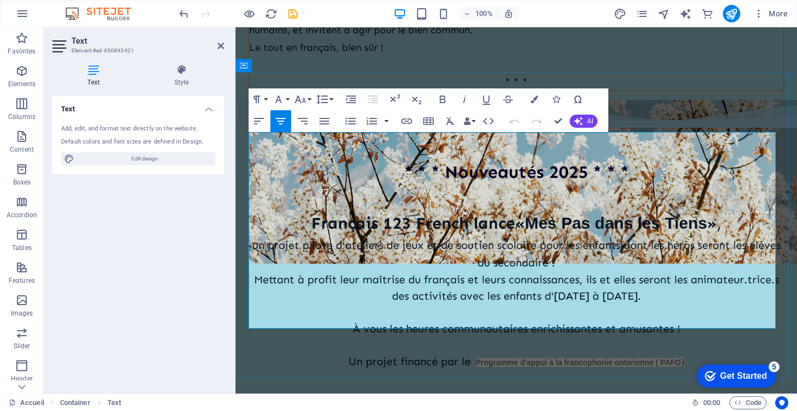
click at [604, 214] on span "Mes Pas dans les Tiens" at bounding box center [616, 223] width 183 height 18
click at [640, 214] on span "Mes Pas Dans les Tiens" at bounding box center [616, 223] width 184 height 18
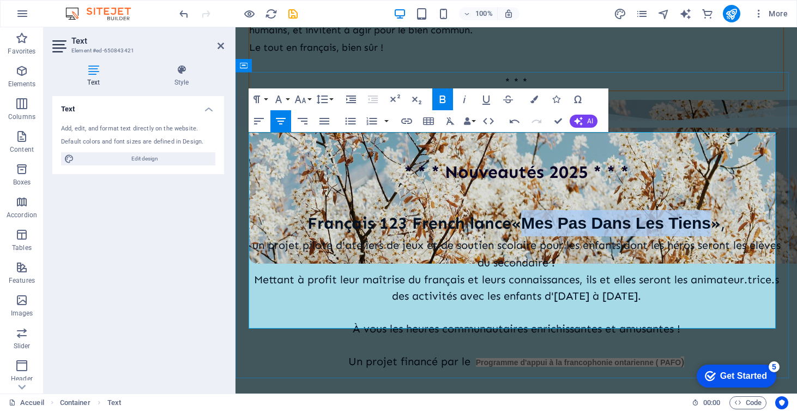
drag, startPoint x: 538, startPoint y: 161, endPoint x: 693, endPoint y: 167, distance: 154.9
click at [693, 214] on span "Mes Pas Dans Les Tiens" at bounding box center [616, 223] width 190 height 18
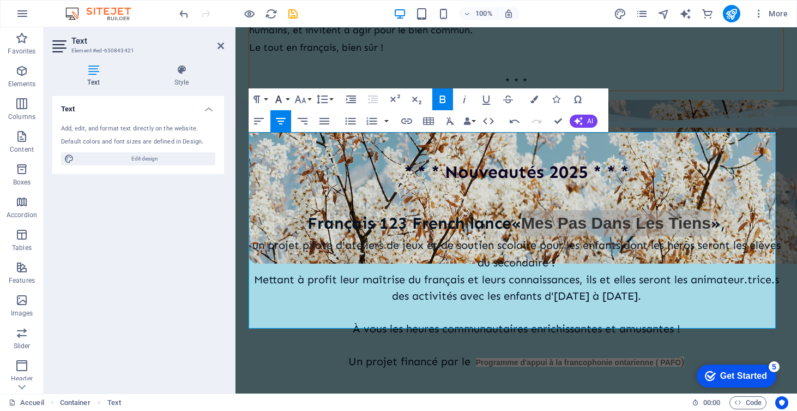
click at [282, 99] on icon "button" at bounding box center [278, 99] width 13 height 13
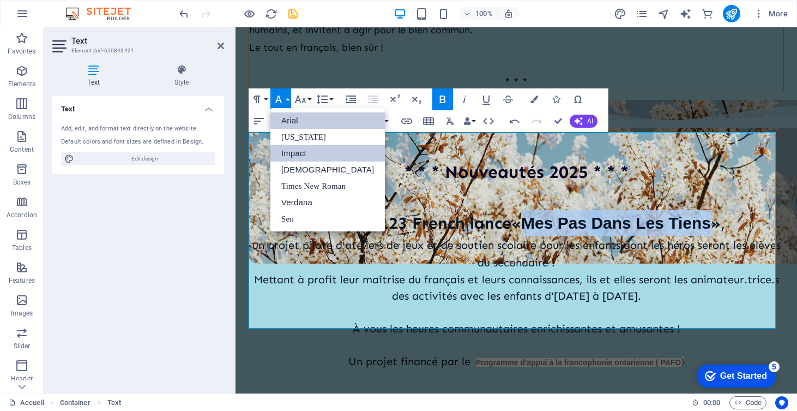
click at [289, 117] on link "Arial" at bounding box center [327, 120] width 114 height 16
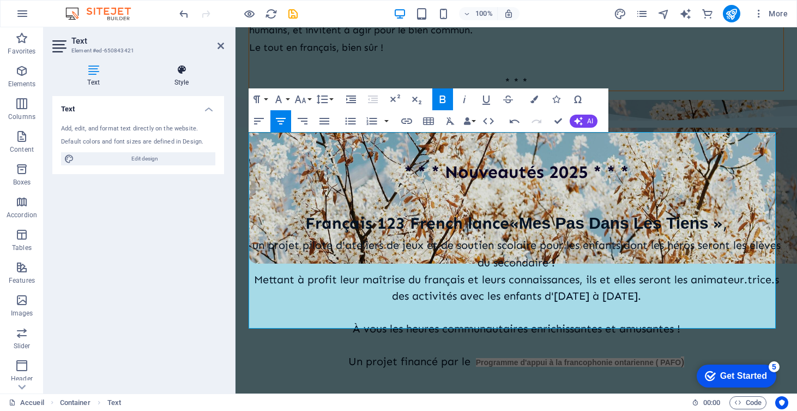
click at [187, 71] on icon at bounding box center [181, 69] width 85 height 11
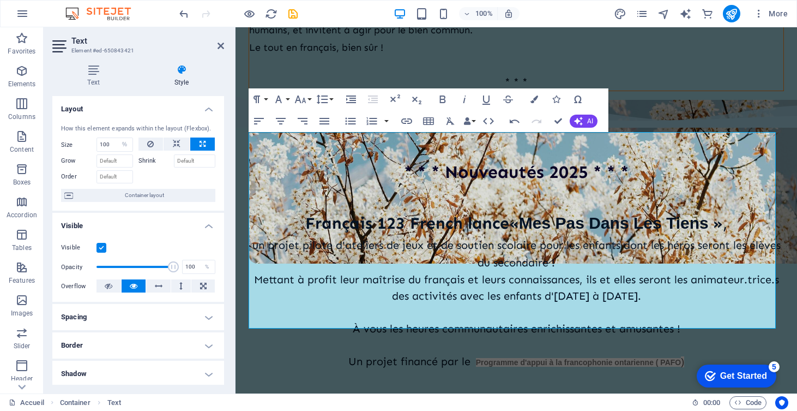
click at [187, 76] on h4 "Style" at bounding box center [181, 75] width 85 height 23
click at [124, 69] on icon at bounding box center [93, 69] width 82 height 11
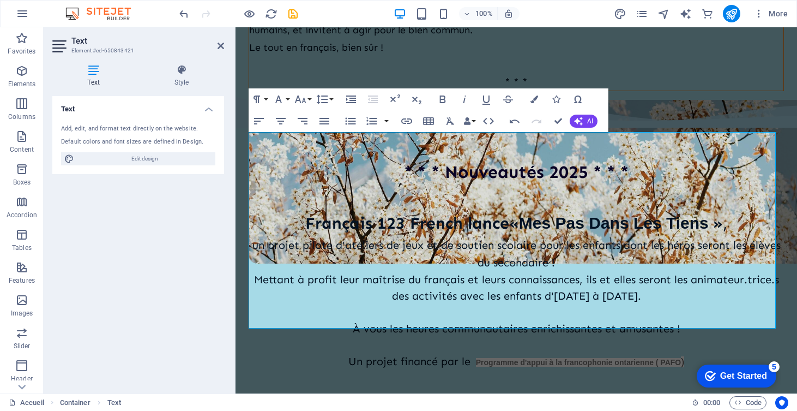
click at [104, 70] on icon at bounding box center [93, 69] width 82 height 11
click at [113, 82] on h4 "Text" at bounding box center [95, 75] width 87 height 23
click at [80, 72] on icon at bounding box center [93, 69] width 82 height 11
click at [186, 78] on h4 "Style" at bounding box center [181, 75] width 85 height 23
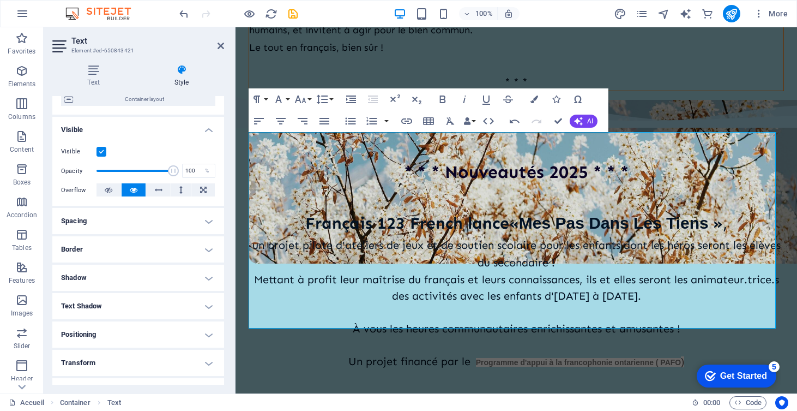
scroll to position [172, 0]
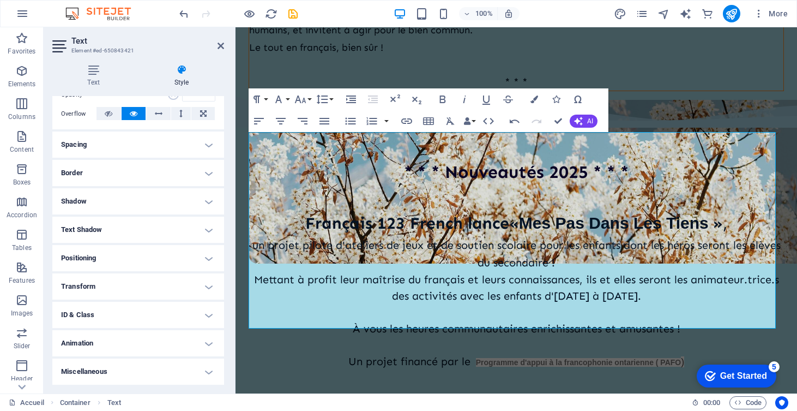
click at [114, 230] on h4 "Text Shadow" at bounding box center [138, 229] width 172 height 26
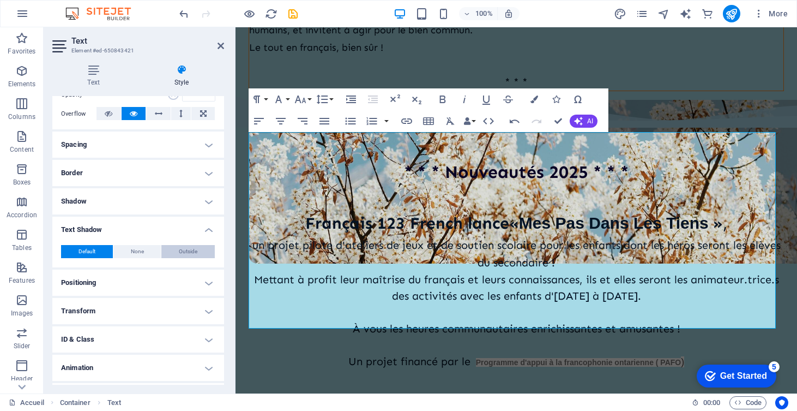
click at [196, 250] on button "Outside" at bounding box center [187, 251] width 53 height 13
type input "2"
type input "4"
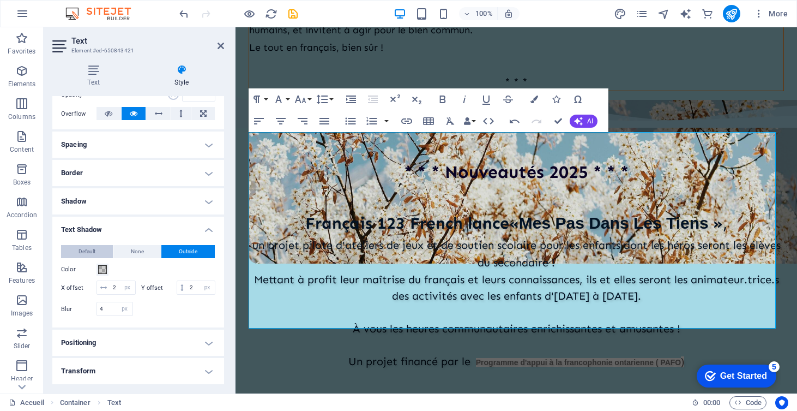
click at [93, 249] on span "Default" at bounding box center [87, 251] width 17 height 13
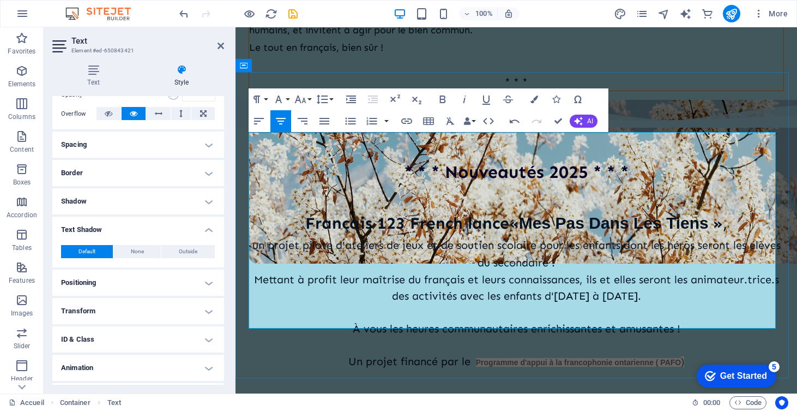
click at [291, 304] on p at bounding box center [516, 312] width 535 height 16
click at [221, 49] on icon at bounding box center [221, 45] width 7 height 9
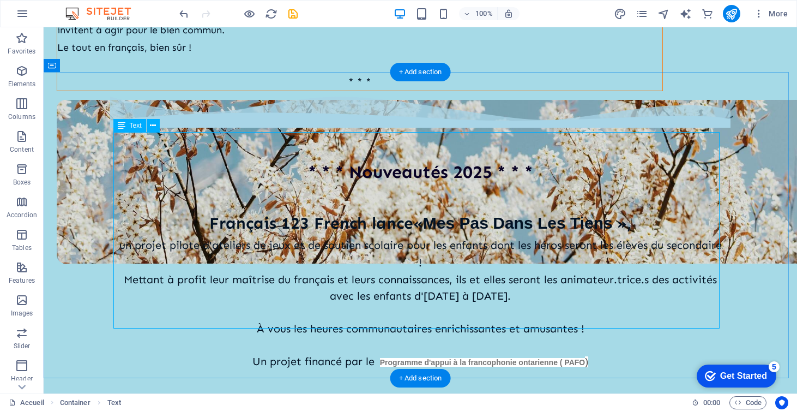
click at [523, 192] on div "[DEMOGRAPHIC_DATA] 123 French lance « Mes Pas Dans Les Tiens » , un projet pilo…" at bounding box center [420, 289] width 606 height 195
select select "%"
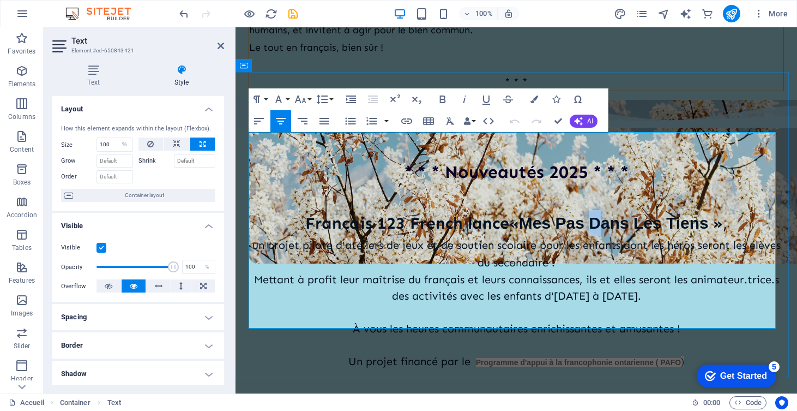
drag, startPoint x: 602, startPoint y: 168, endPoint x: 592, endPoint y: 165, distance: 11.0
click at [592, 214] on span "Mes Pas Dans Les Tiens" at bounding box center [614, 223] width 190 height 18
click at [650, 236] on p "un projet pilote d'ateliers de jeux et de soutien scolaire pour les enfants don…" at bounding box center [516, 253] width 535 height 35
click at [218, 46] on icon at bounding box center [221, 45] width 7 height 9
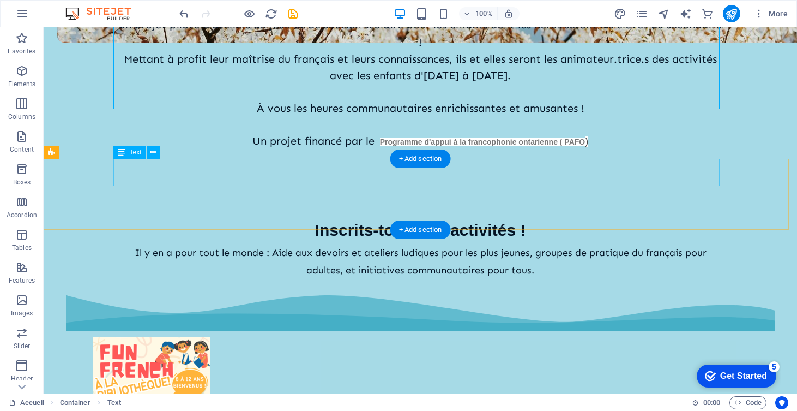
scroll to position [519, 0]
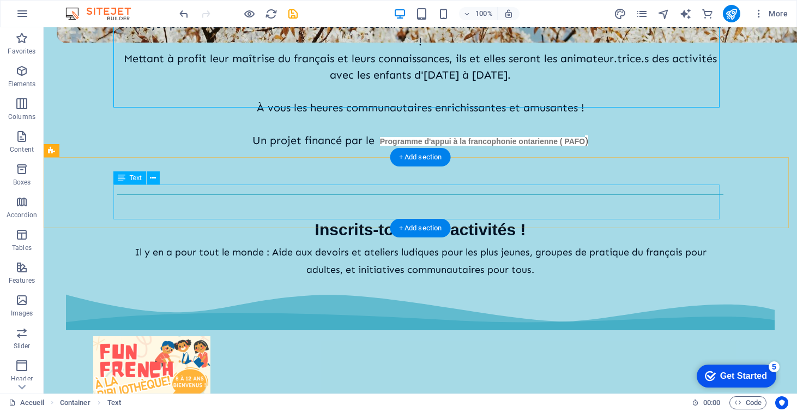
click at [281, 243] on div "Il y en a pour tout le monde : Aide aux devoirs et ateliers ludiques pour les p…" at bounding box center [420, 260] width 606 height 35
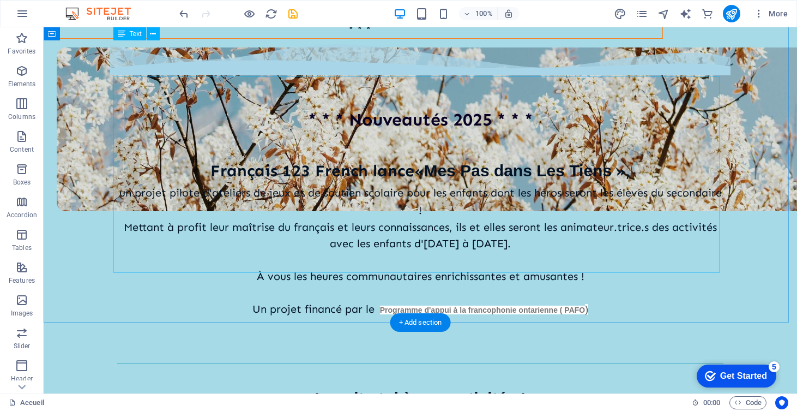
scroll to position [348, 0]
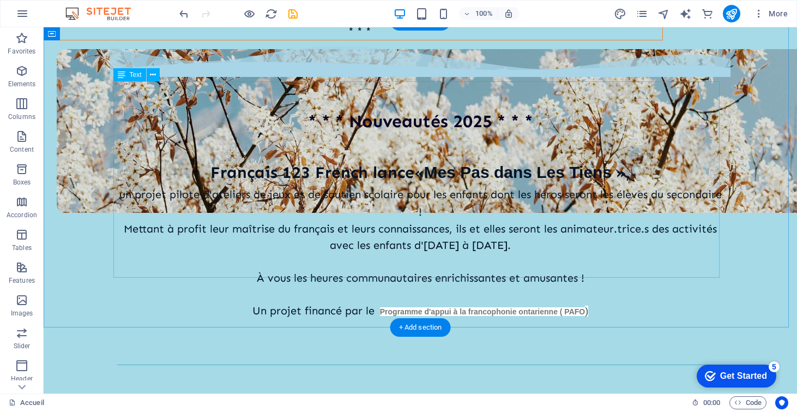
click at [612, 253] on div "[DEMOGRAPHIC_DATA] 123 French lance « Mes Pas dans Les Tiens » , un projet pilo…" at bounding box center [420, 239] width 606 height 195
click at [605, 217] on div "[DEMOGRAPHIC_DATA] 123 French lance « Mes Pas dans Les Tiens » , un projet pilo…" at bounding box center [420, 239] width 606 height 195
click at [582, 216] on div "[DEMOGRAPHIC_DATA] 123 French lance « Mes Pas dans Les Tiens » , un projet pilo…" at bounding box center [420, 239] width 606 height 195
click at [682, 149] on div "[DEMOGRAPHIC_DATA] 123 French lance « Mes Pas dans Les Tiens » , un projet pilo…" at bounding box center [420, 239] width 606 height 195
click at [699, 150] on div "[DEMOGRAPHIC_DATA] 123 French lance « Mes Pas dans Les Tiens » , un projet pilo…" at bounding box center [420, 239] width 606 height 195
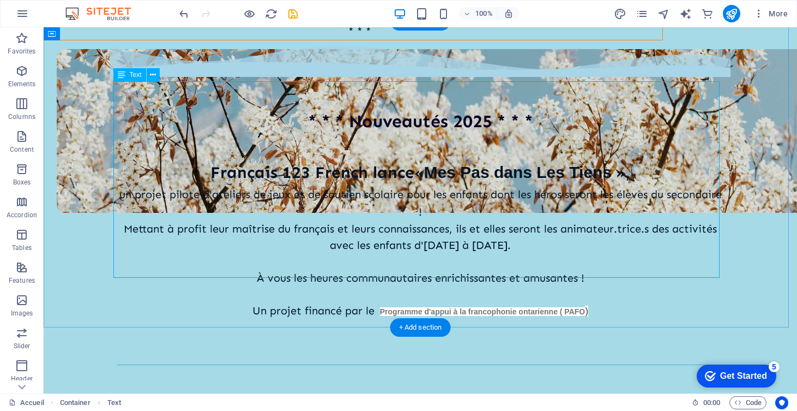
click at [699, 150] on div "[DEMOGRAPHIC_DATA] 123 French lance « Mes Pas dans Les Tiens » , un projet pilo…" at bounding box center [420, 239] width 606 height 195
select select "%"
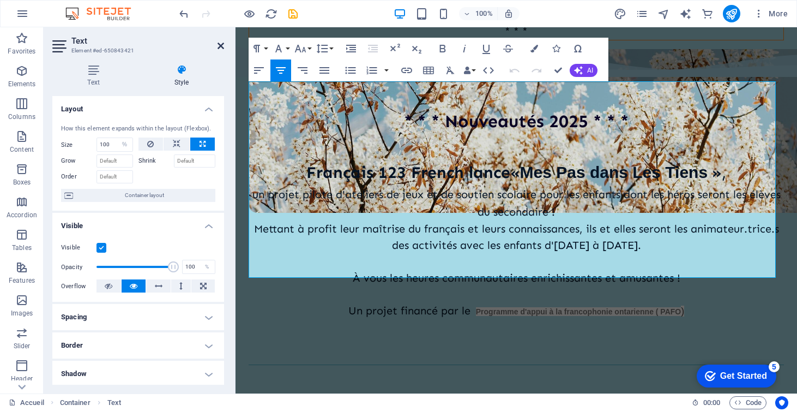
click at [220, 43] on icon at bounding box center [221, 45] width 7 height 9
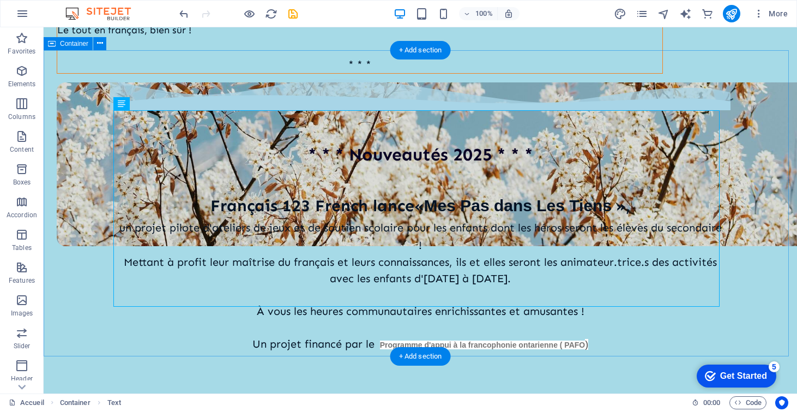
scroll to position [314, 0]
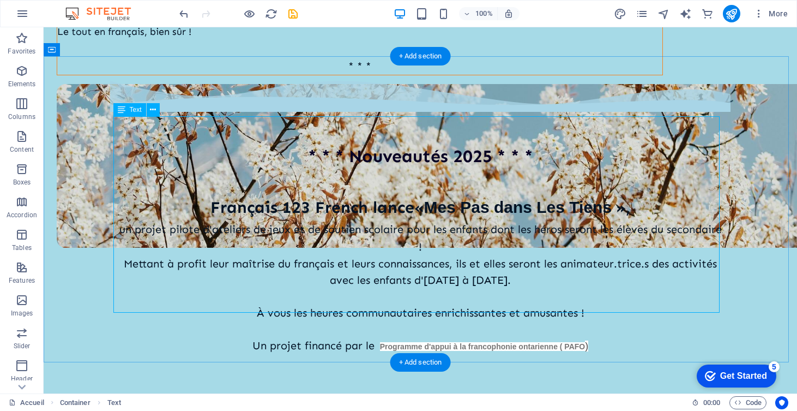
click at [485, 177] on div "[DEMOGRAPHIC_DATA] 123 French lance « Mes Pas dans Les Tiens » , un projet pilo…" at bounding box center [420, 274] width 606 height 195
click at [580, 177] on div "[DEMOGRAPHIC_DATA] 123 French lance « Mes Pas dans Les Tiens » , un projet pilo…" at bounding box center [420, 274] width 606 height 195
click at [579, 177] on div "[DEMOGRAPHIC_DATA] 123 French lance « Mes Pas dans Les Tiens » , un projet pilo…" at bounding box center [420, 274] width 606 height 195
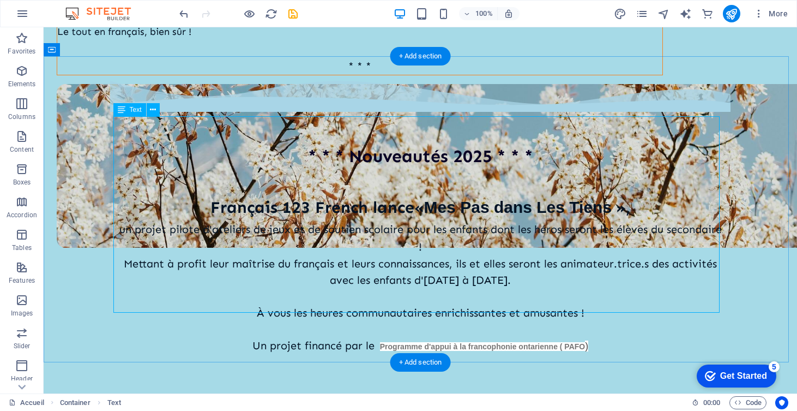
select select "%"
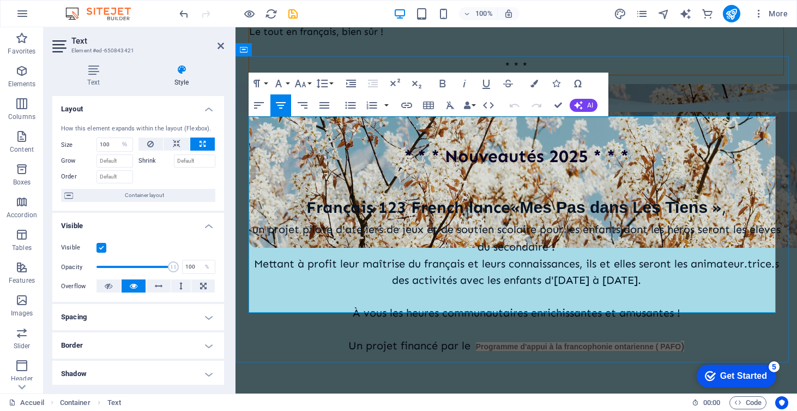
click at [699, 220] on p "un projet pilote d'ateliers de jeux et de soutien scolaire pour les enfants don…" at bounding box center [516, 237] width 535 height 35
click at [454, 255] on p "Mettant à profit leur maîtrise du français et leurs connaissances, ils et elles…" at bounding box center [516, 271] width 535 height 33
click at [697, 255] on p "Mettant à profit leur maîtrise du français et leurs connaissances, ils et elles…" at bounding box center [516, 271] width 535 height 33
click at [637, 255] on p "Mettant à profit leur maîtrise du français et leurs connaissances, ils et elles…" at bounding box center [516, 271] width 535 height 33
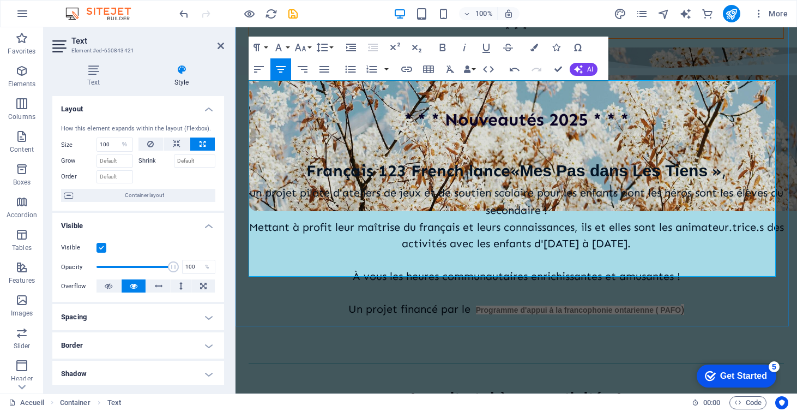
scroll to position [351, 0]
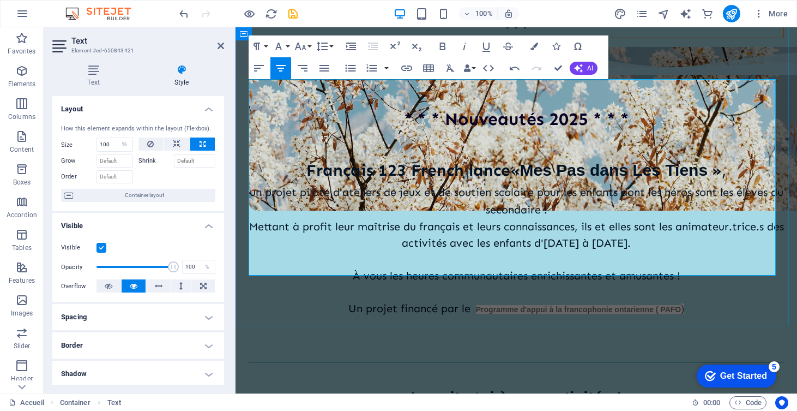
click at [596, 251] on p at bounding box center [516, 259] width 535 height 16
click at [691, 267] on p "À vous les heures communautaires enrichissantes et amusantes !" at bounding box center [516, 275] width 535 height 16
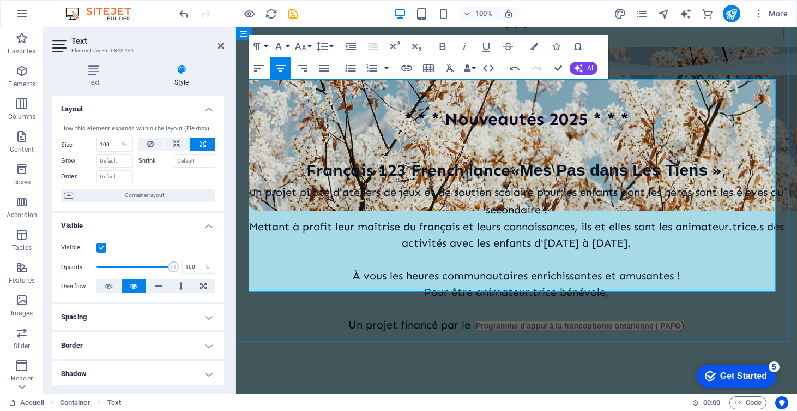
click at [678, 267] on p "À vous les heures communautaires enrichissantes et amusantes !" at bounding box center [516, 275] width 535 height 16
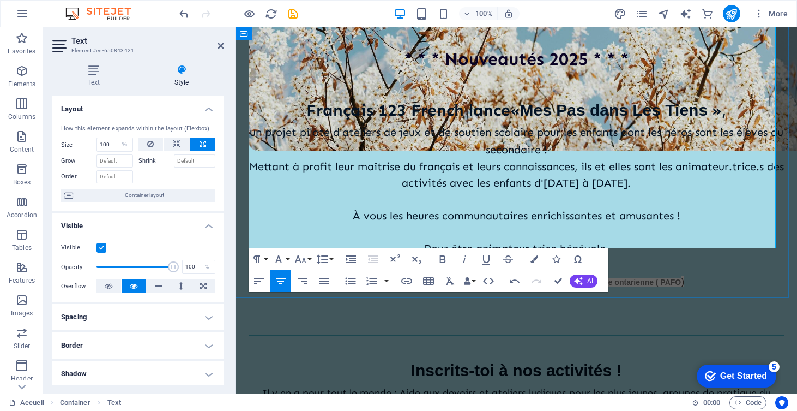
scroll to position [406, 0]
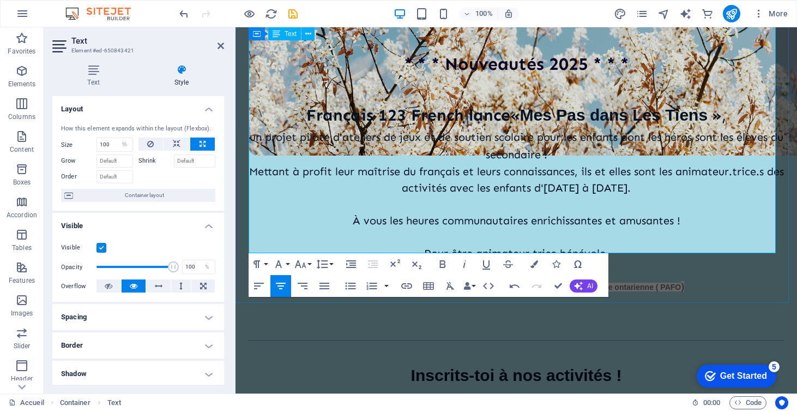
click at [580, 163] on p "Mettant à profit leur maîtrise du français et leurs connaissances, ils et elles…" at bounding box center [516, 179] width 535 height 33
click at [699, 278] on p "Un projet financé par le Programme d'appui à la francophonie ontarienne ( PAFO )" at bounding box center [516, 286] width 535 height 17
click at [489, 245] on p "Pour être animateur.trice bénévole," at bounding box center [516, 253] width 535 height 16
click at [603, 261] on p at bounding box center [516, 269] width 535 height 16
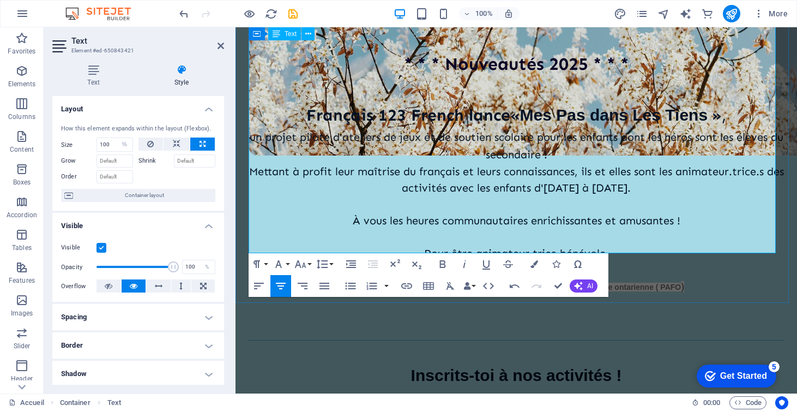
click at [617, 245] on p "Pour être animateur.trice bénévole," at bounding box center [516, 253] width 535 height 16
drag, startPoint x: 379, startPoint y: 197, endPoint x: 649, endPoint y: 197, distance: 270.4
click at [649, 245] on p "Pour être animateur.trice bénévole, inscris-toi ICI !" at bounding box center [516, 253] width 535 height 16
click at [665, 245] on p "Pour être animateur.trice bénévole, inscris-toi ICI !" at bounding box center [516, 253] width 535 height 16
drag, startPoint x: 650, startPoint y: 196, endPoint x: 364, endPoint y: 188, distance: 286.9
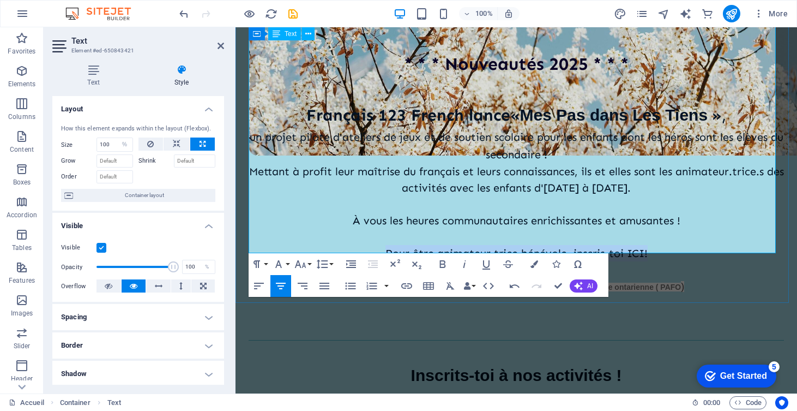
click at [364, 245] on p "Pour être animateur.trice bénévole, inscris-toi ICI !" at bounding box center [516, 253] width 535 height 16
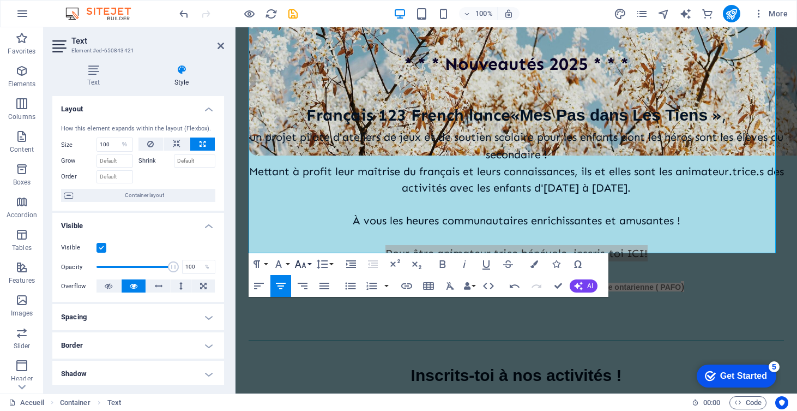
click at [302, 267] on icon "button" at bounding box center [300, 263] width 13 height 13
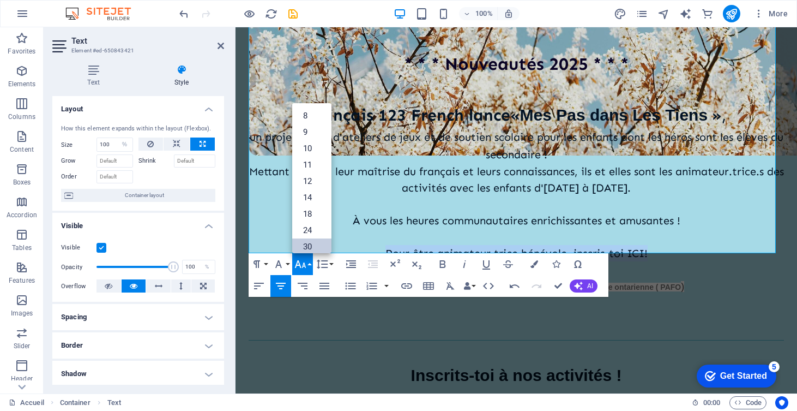
click at [315, 243] on link "30" at bounding box center [311, 246] width 39 height 16
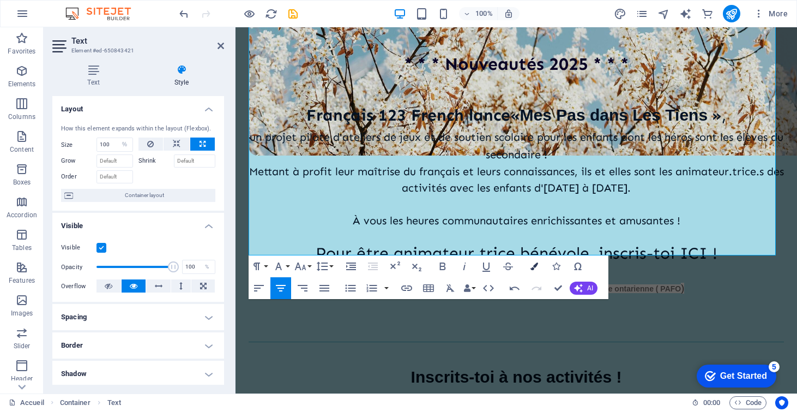
click at [530, 269] on button "Colors" at bounding box center [534, 266] width 21 height 22
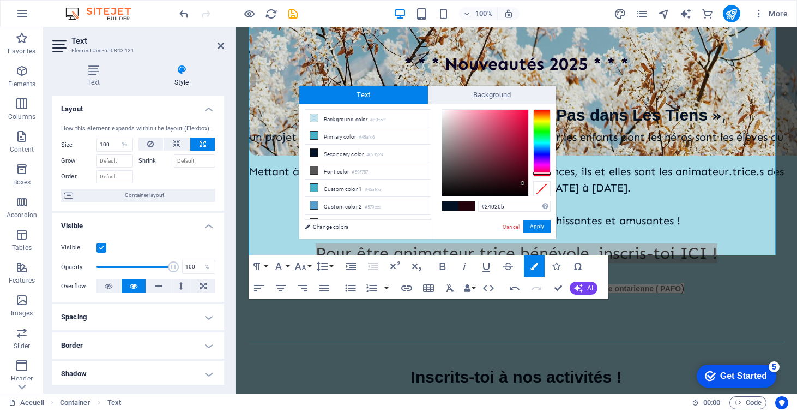
click at [542, 173] on div at bounding box center [541, 143] width 17 height 68
type input "#f30c48"
click at [523, 113] on div at bounding box center [485, 153] width 86 height 86
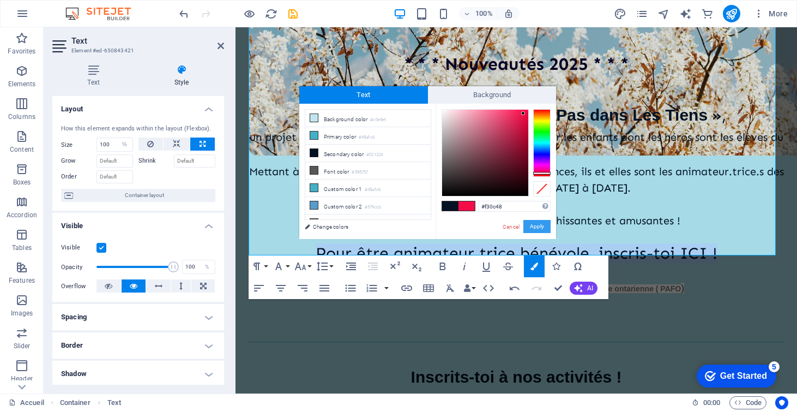
click at [544, 226] on button "Apply" at bounding box center [536, 226] width 27 height 13
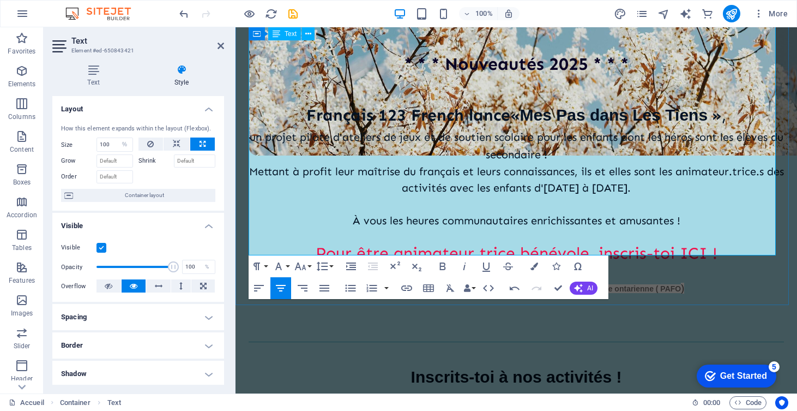
click at [355, 196] on p at bounding box center [516, 204] width 535 height 16
click at [318, 243] on span "Pour être animateur.trice bénévole, inscris-toi ICI !" at bounding box center [517, 253] width 402 height 20
drag, startPoint x: 314, startPoint y: 191, endPoint x: 720, endPoint y: 191, distance: 406.2
click at [699, 245] on p "Pour être animateur.trice bénévole, inscris-toi ICI !" at bounding box center [516, 254] width 535 height 18
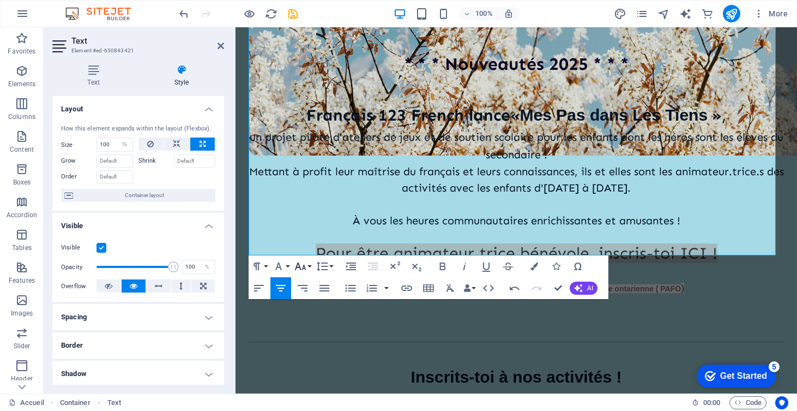
click at [302, 267] on icon "button" at bounding box center [300, 266] width 13 height 13
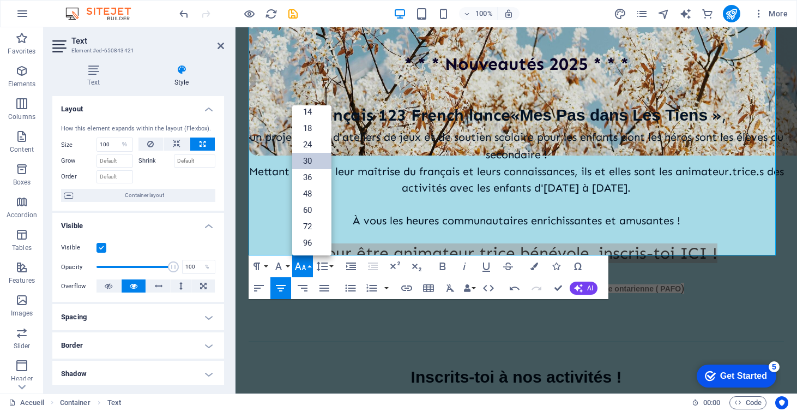
scroll to position [88, 0]
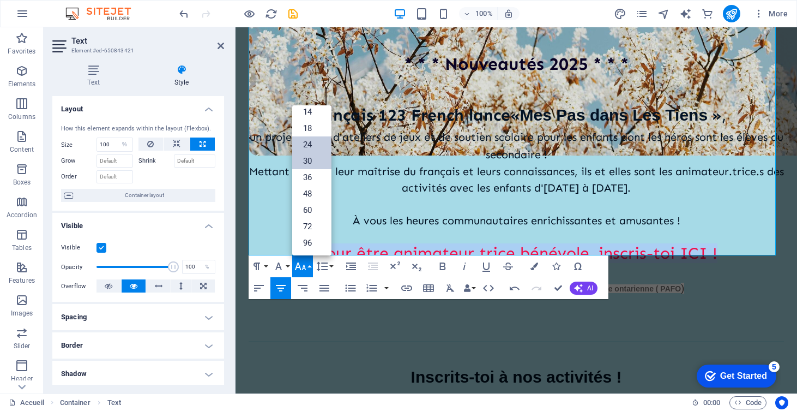
click at [316, 140] on link "24" at bounding box center [311, 144] width 39 height 16
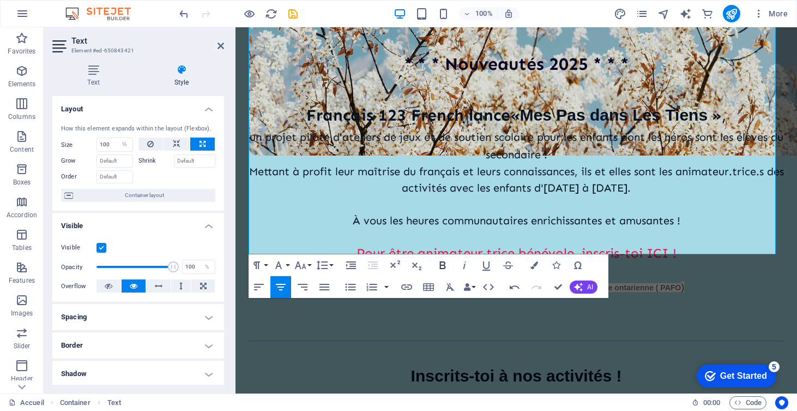
click at [442, 264] on icon "button" at bounding box center [443, 265] width 6 height 8
click at [461, 267] on icon "button" at bounding box center [464, 264] width 13 height 13
click at [685, 262] on p at bounding box center [516, 270] width 535 height 16
drag, startPoint x: 580, startPoint y: 194, endPoint x: 680, endPoint y: 195, distance: 99.8
click at [680, 245] on p "Pour être animateur.trice bénévole, inscris-toi ICI !" at bounding box center [516, 253] width 535 height 17
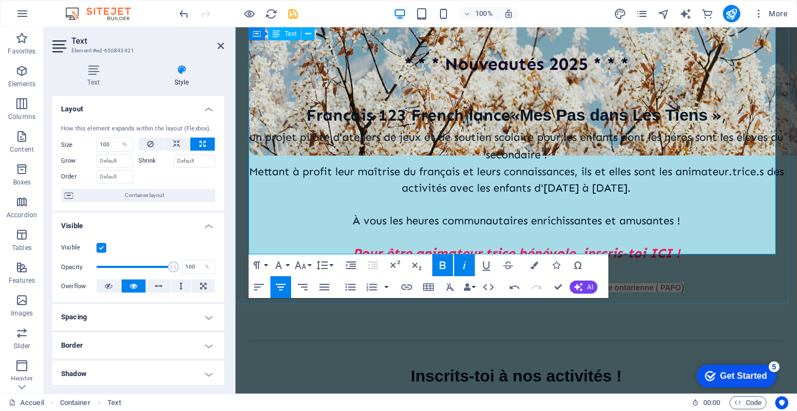
click at [477, 245] on em "Pour être animateur.trice bénévole, inscris-toi ICI !" at bounding box center [517, 253] width 328 height 16
click at [603, 245] on em "Pour être animateur.trice bénévole, inscris-toi ICI !" at bounding box center [517, 253] width 328 height 16
drag, startPoint x: 641, startPoint y: 200, endPoint x: 581, endPoint y: 194, distance: 60.2
click at [581, 245] on em "Pour être animateur.trice bénévole, inscris-toi ICI !" at bounding box center [517, 253] width 328 height 16
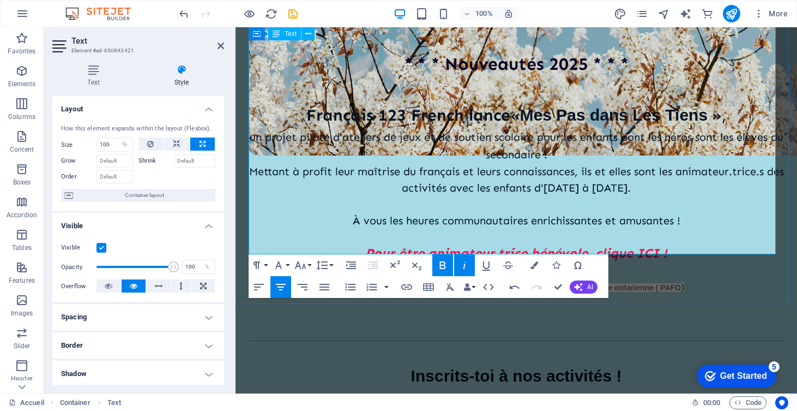
click at [642, 245] on em "Pour être animateur.trice bénévole, clique ICI !" at bounding box center [516, 253] width 302 height 16
drag, startPoint x: 592, startPoint y: 196, endPoint x: 630, endPoint y: 194, distance: 38.3
click at [630, 245] on em "Pour être animateur.trice bénévole, clique ICI !" at bounding box center [516, 253] width 302 height 16
click at [541, 196] on p at bounding box center [516, 204] width 535 height 16
click at [222, 44] on icon at bounding box center [221, 45] width 7 height 9
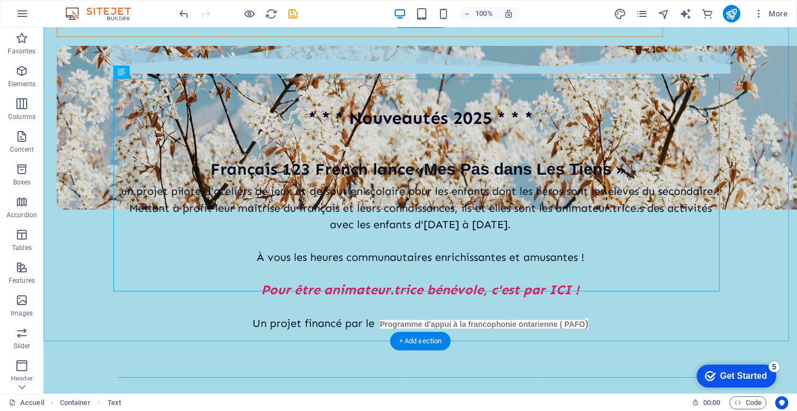
scroll to position [353, 0]
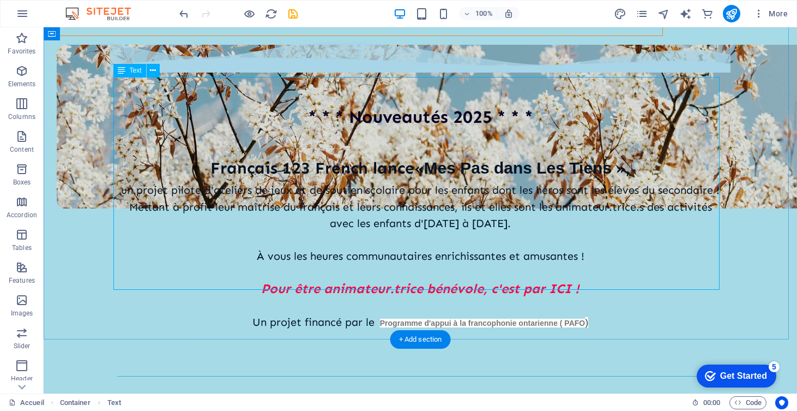
click at [486, 137] on div "[DEMOGRAPHIC_DATA] 123 French lance « Mes Pas dans Les Tiens » , un projet pilo…" at bounding box center [420, 242] width 606 height 211
click at [485, 137] on div "[DEMOGRAPHIC_DATA] 123 French lance « Mes Pas dans Les Tiens » , un projet pilo…" at bounding box center [420, 242] width 606 height 211
click at [450, 137] on div "[DEMOGRAPHIC_DATA] 123 French lance « Mes Pas dans Les Tiens » , un projet pilo…" at bounding box center [420, 242] width 606 height 211
select select "%"
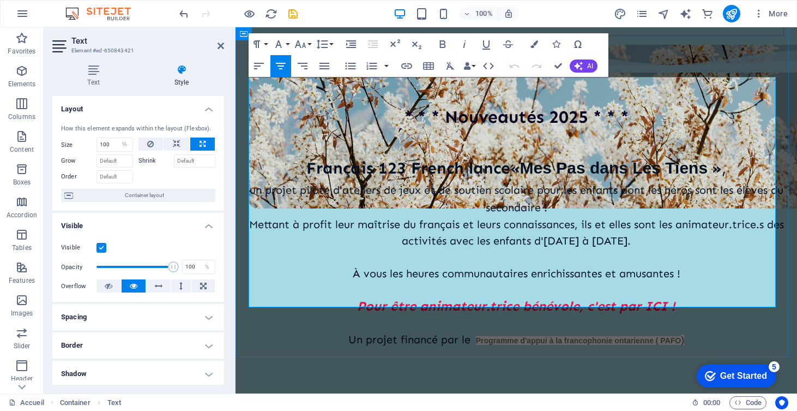
click at [473, 181] on p "un projet pilote d'ateliers de jeux et de soutien scolaire pour les enfants don…" at bounding box center [516, 198] width 535 height 35
click at [516, 181] on p "un projet pilote d'ateliers de jeux et de soutien scolaire pour les enfants don…" at bounding box center [516, 198] width 535 height 35
click at [600, 181] on p "un projet pilote d'ateliers de jeux et de soutien scolaire pour les enfants don…" at bounding box center [516, 198] width 535 height 35
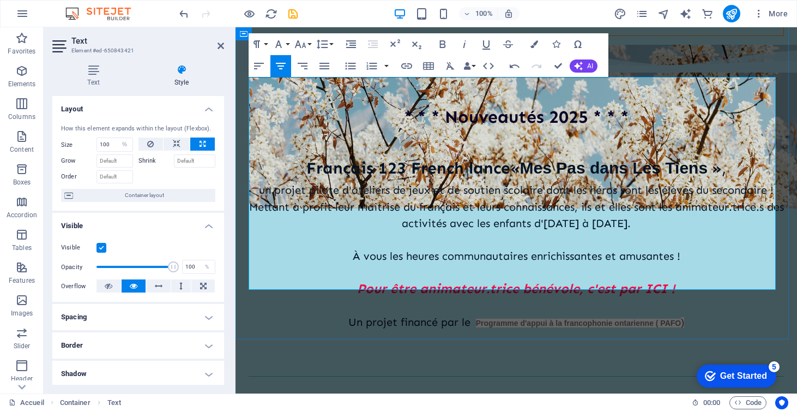
click at [537, 198] on p "Mettant à profit leur maîtrise du français et leurs connaissances, ils et elles…" at bounding box center [516, 214] width 535 height 33
click at [505, 280] on em "Pour être animateur.trice bénévole, c'est par ICI !" at bounding box center [516, 288] width 318 height 16
click at [594, 231] on p at bounding box center [516, 239] width 535 height 16
click at [222, 43] on icon at bounding box center [221, 45] width 7 height 9
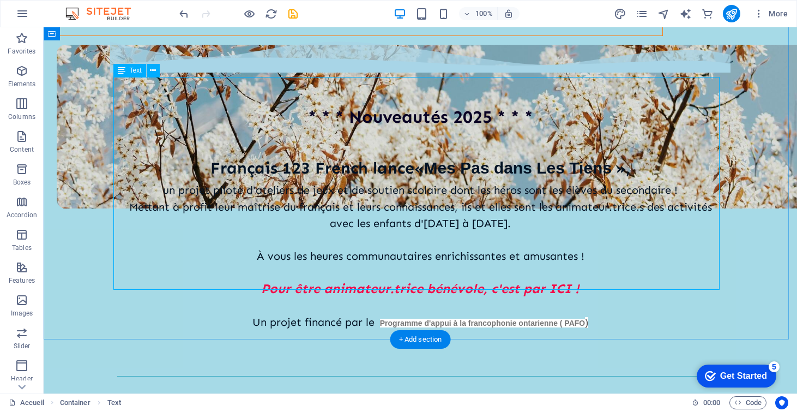
click at [496, 167] on div "[DEMOGRAPHIC_DATA] 123 French lance « Mes Pas dans Les Tiens » , un projet pilo…" at bounding box center [420, 242] width 606 height 211
click at [618, 231] on div "[DEMOGRAPHIC_DATA] 123 French lance « Mes Pas dans Les Tiens » , un projet pilo…" at bounding box center [420, 242] width 606 height 211
click at [365, 261] on div "[DEMOGRAPHIC_DATA] 123 French lance « Mes Pas dans Les Tiens » , un projet pilo…" at bounding box center [420, 242] width 606 height 211
click at [370, 263] on div "[DEMOGRAPHIC_DATA] 123 French lance « Mes Pas dans Les Tiens » , un projet pilo…" at bounding box center [420, 242] width 606 height 211
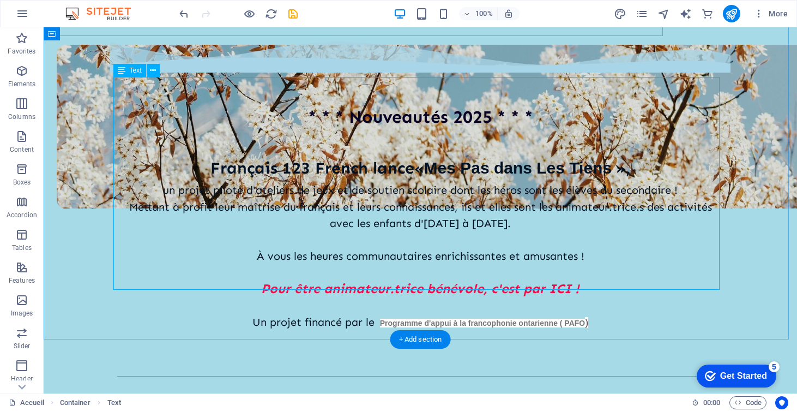
select select "%"
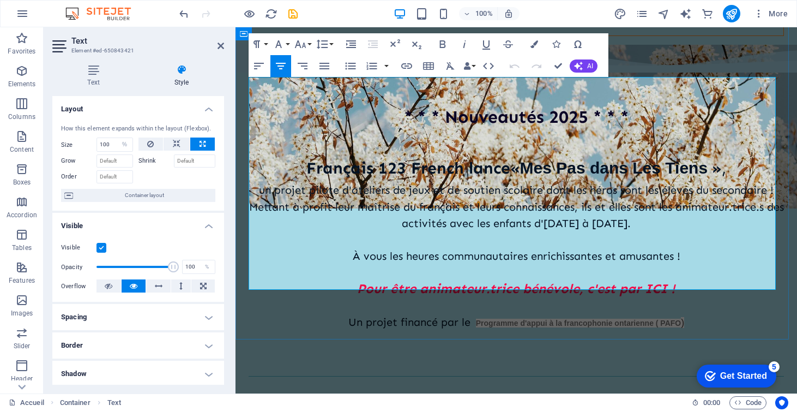
click at [461, 314] on p "Un projet financé par le Programme d'appui à la francophonie ontarienne ( PAFO )" at bounding box center [516, 322] width 535 height 17
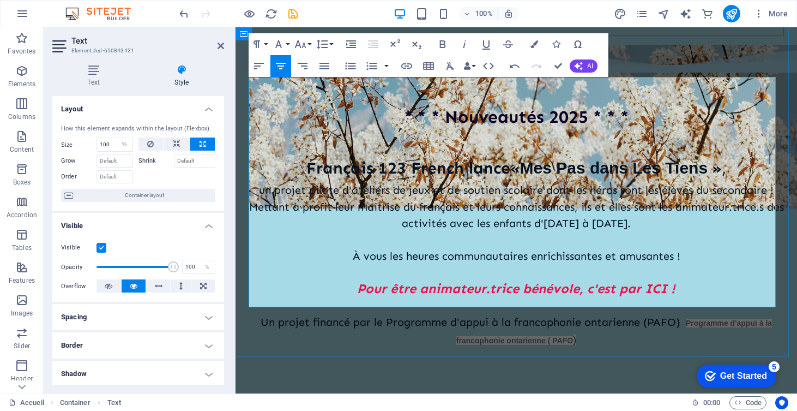
drag, startPoint x: 676, startPoint y: 264, endPoint x: 678, endPoint y: 281, distance: 17.0
click at [678, 314] on p "Un projet financé par le Programme d'appui à la francophonie ontarienne (PAFO) …" at bounding box center [516, 331] width 535 height 35
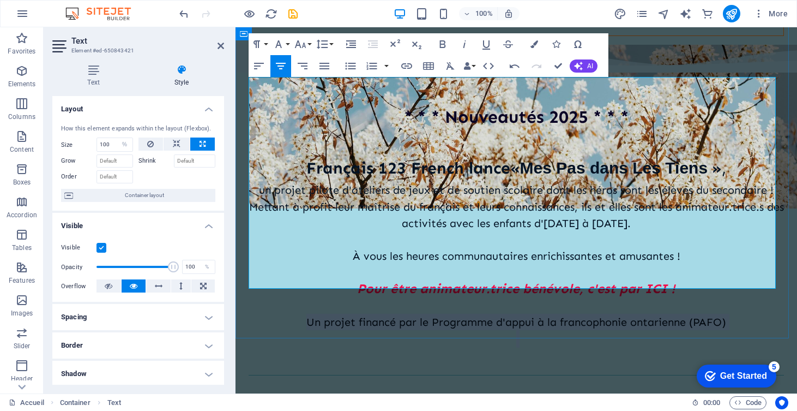
drag, startPoint x: 301, startPoint y: 260, endPoint x: 745, endPoint y: 272, distance: 444.5
click at [699, 272] on div "[DEMOGRAPHIC_DATA] 123 French lance « Mes Pas dans Les Tiens » , un projet pilo…" at bounding box center [516, 242] width 535 height 210
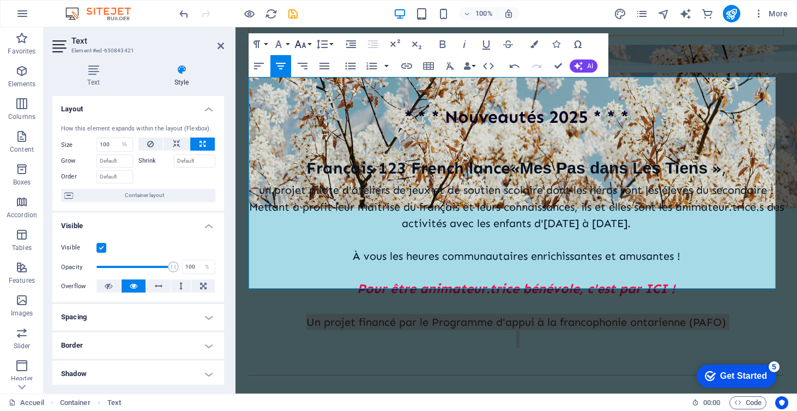
click at [295, 46] on icon "button" at bounding box center [300, 44] width 13 height 13
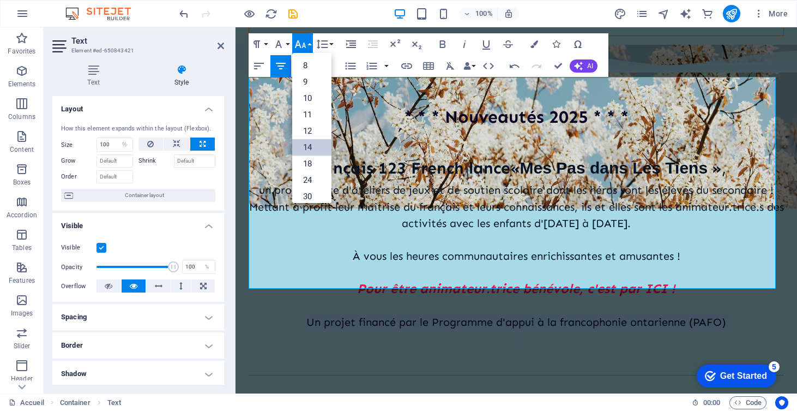
click at [315, 142] on link "14" at bounding box center [311, 147] width 39 height 16
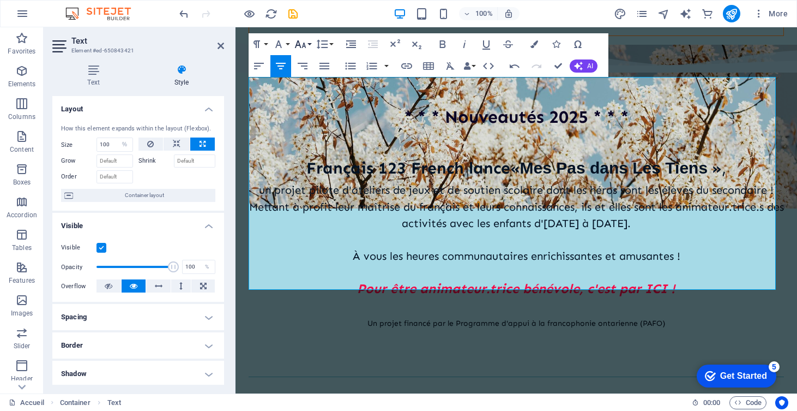
click at [296, 42] on icon "button" at bounding box center [300, 44] width 13 height 13
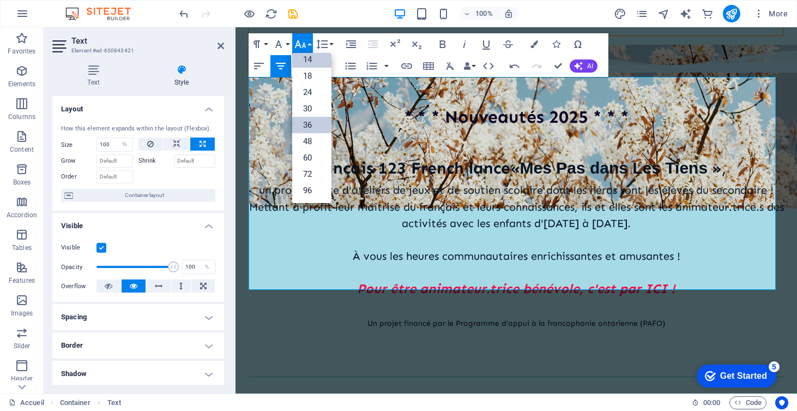
scroll to position [88, 0]
click at [314, 76] on link "18" at bounding box center [311, 76] width 39 height 16
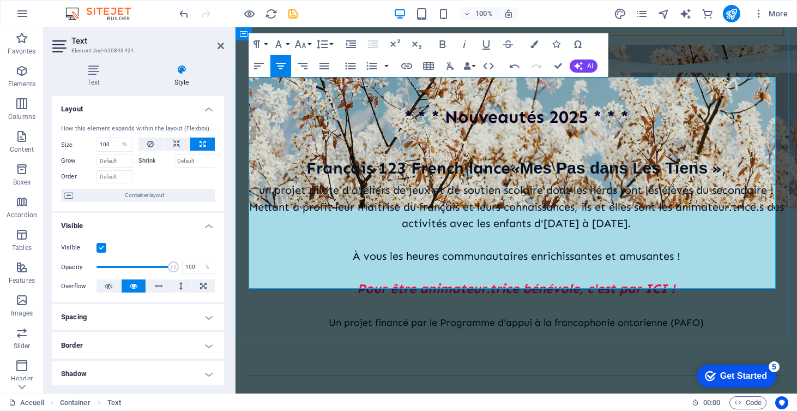
click at [296, 264] on p at bounding box center [516, 272] width 535 height 16
click at [219, 45] on icon at bounding box center [221, 45] width 7 height 9
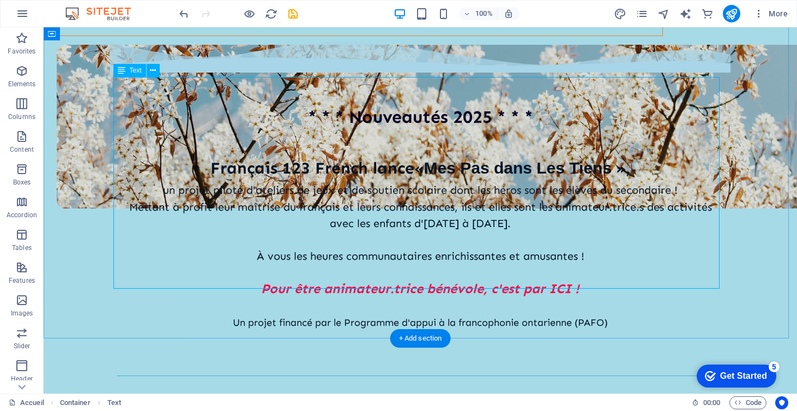
click at [174, 239] on div "[DEMOGRAPHIC_DATA] 123 French lance « Mes Pas dans Les Tiens » , un projet pilo…" at bounding box center [420, 242] width 606 height 210
click at [350, 181] on div "[DEMOGRAPHIC_DATA] 123 French lance « Mes Pas dans Les Tiens » , un projet pilo…" at bounding box center [420, 242] width 606 height 210
click at [324, 245] on div "[DEMOGRAPHIC_DATA] 123 French lance « Mes Pas dans Les Tiens » , un projet pilo…" at bounding box center [420, 242] width 606 height 210
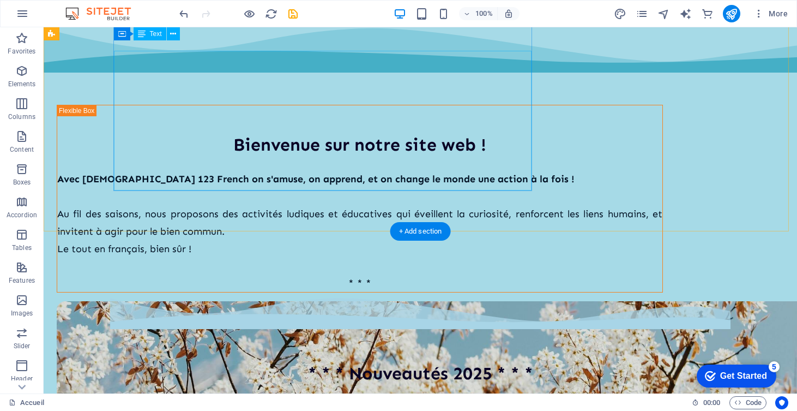
scroll to position [0, 0]
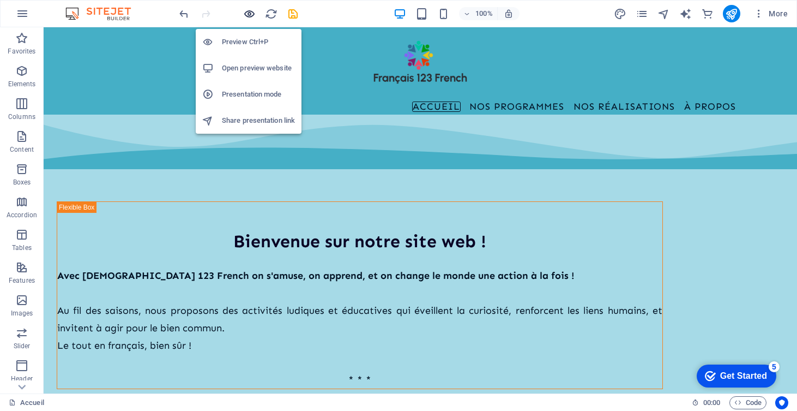
click at [250, 15] on icon "button" at bounding box center [249, 14] width 13 height 13
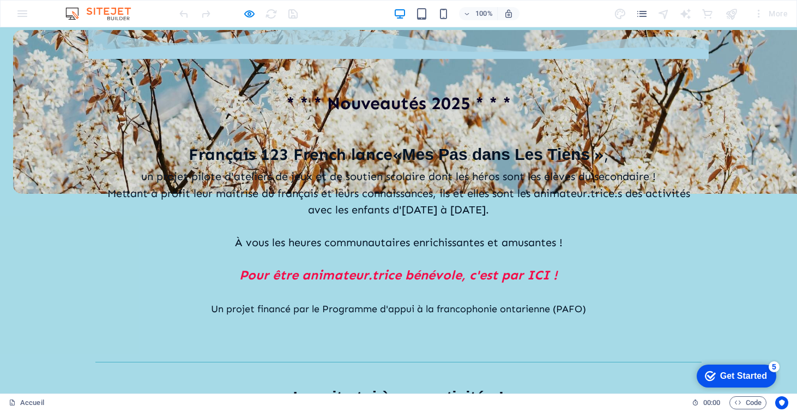
scroll to position [367, 0]
click at [255, 6] on div at bounding box center [238, 13] width 122 height 17
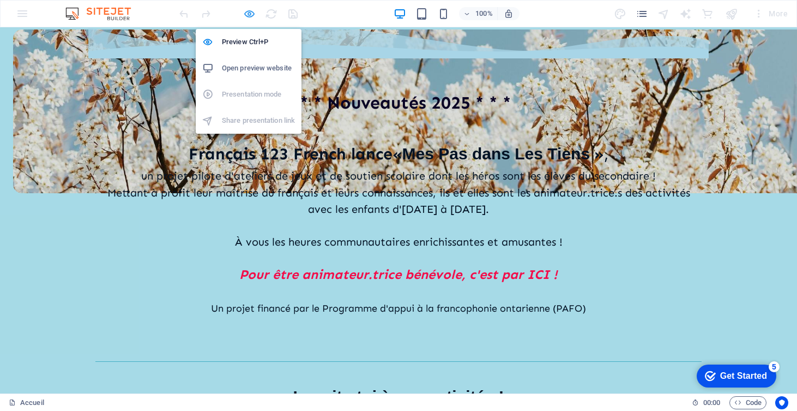
click at [250, 11] on icon "button" at bounding box center [249, 14] width 13 height 13
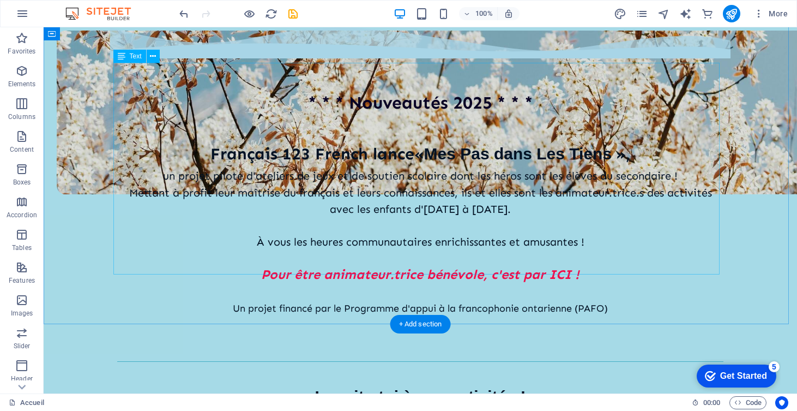
click at [158, 123] on div "[DEMOGRAPHIC_DATA] 123 French lance « Mes Pas dans Les Tiens » , un projet pilo…" at bounding box center [420, 228] width 606 height 210
select select "%"
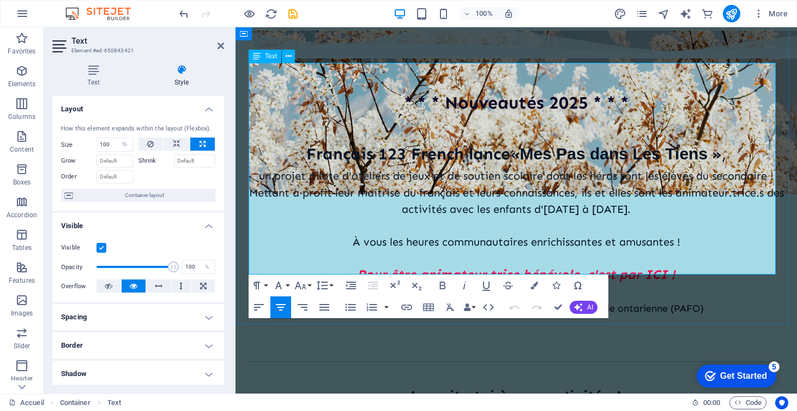
click at [255, 167] on p "un projet pilote d'ateliers de jeux et de soutien scolaire dont les héros sont …" at bounding box center [516, 175] width 535 height 17
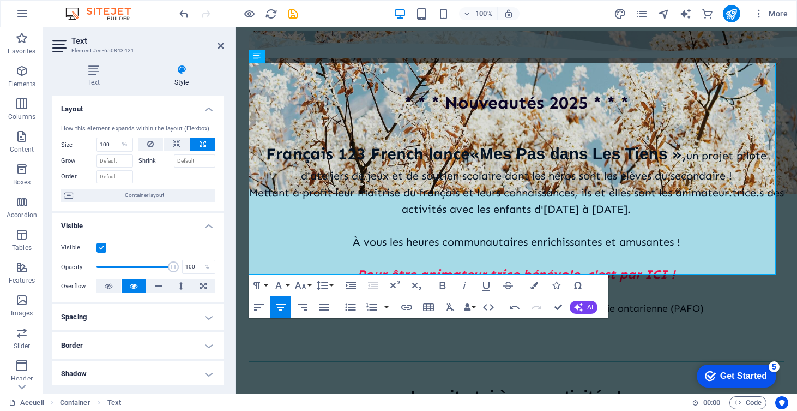
click at [215, 47] on header "Text Element #ed-650843421" at bounding box center [138, 41] width 172 height 28
click at [220, 46] on icon at bounding box center [221, 45] width 7 height 9
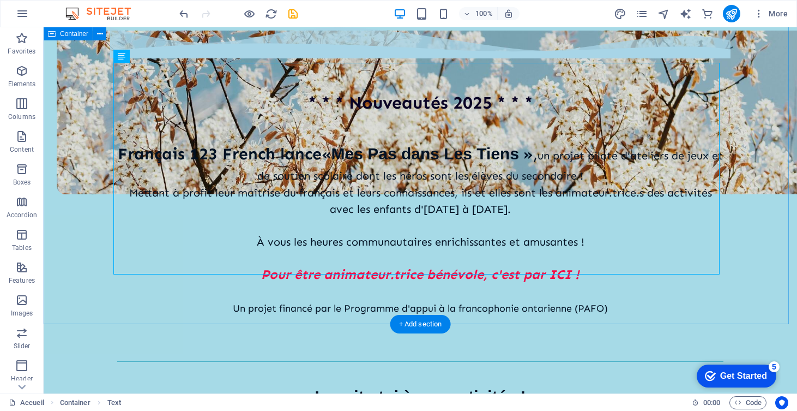
click at [112, 206] on div "* * * Nouveautés 2025 * * * [DEMOGRAPHIC_DATA] 123 French lance « Mes Pas dans …" at bounding box center [421, 202] width 754 height 364
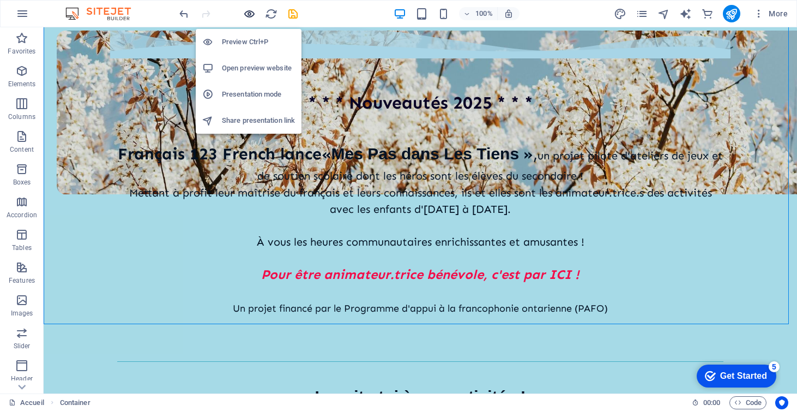
click at [251, 15] on icon "button" at bounding box center [249, 14] width 13 height 13
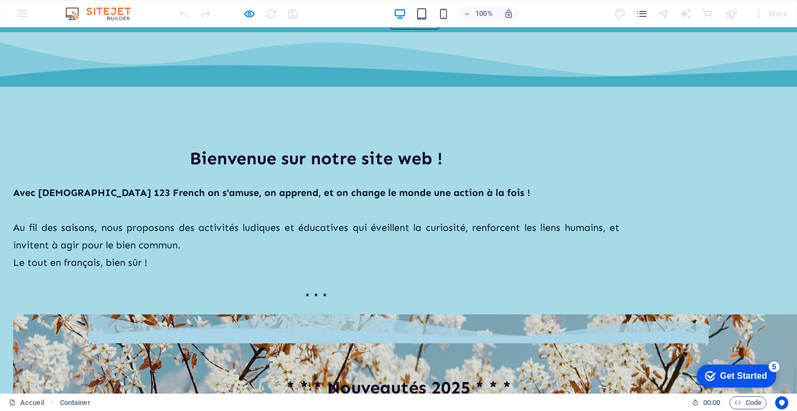
scroll to position [81, 0]
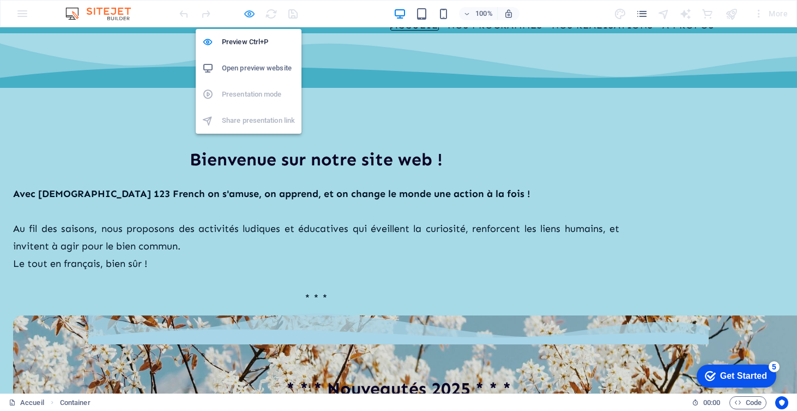
click at [249, 14] on icon "button" at bounding box center [249, 14] width 13 height 13
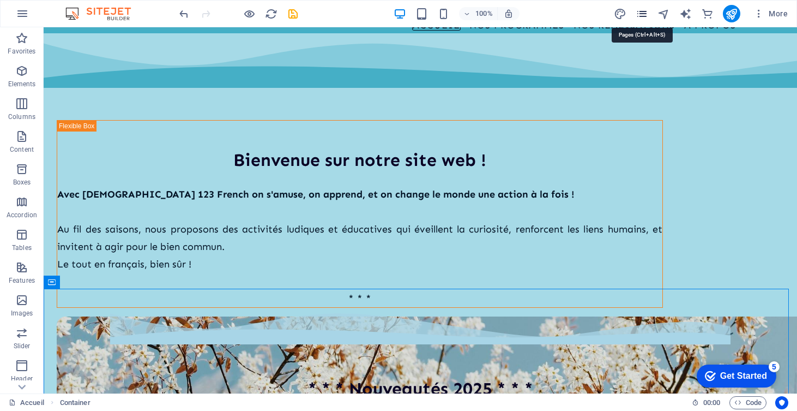
click at [643, 15] on icon "pages" at bounding box center [642, 14] width 13 height 13
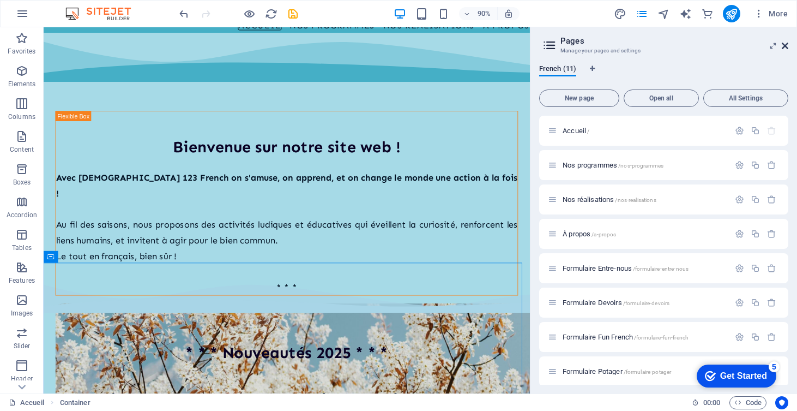
click at [699, 46] on icon at bounding box center [785, 45] width 7 height 9
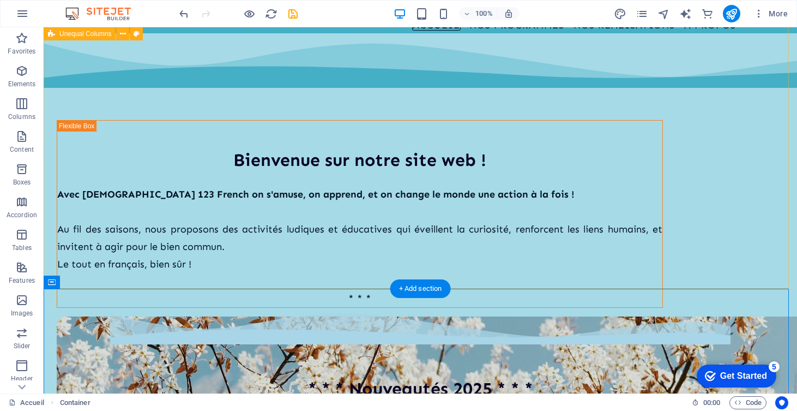
click at [557, 269] on div "Bienvenue sur notre site web ! Avec [DEMOGRAPHIC_DATA] 123 French on s'amuse, o…" at bounding box center [421, 169] width 754 height 273
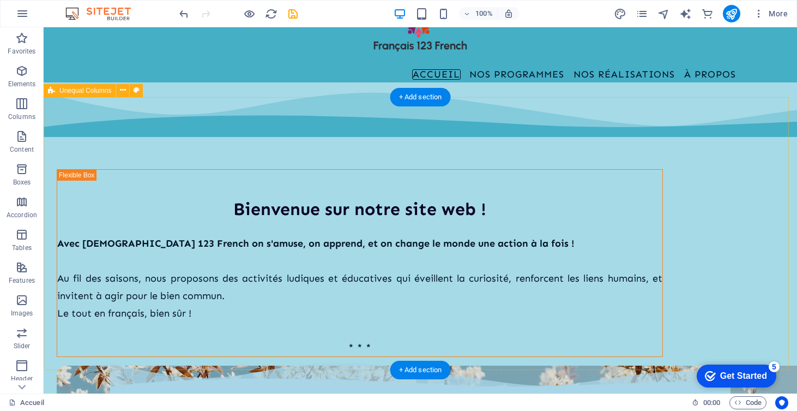
scroll to position [0, 0]
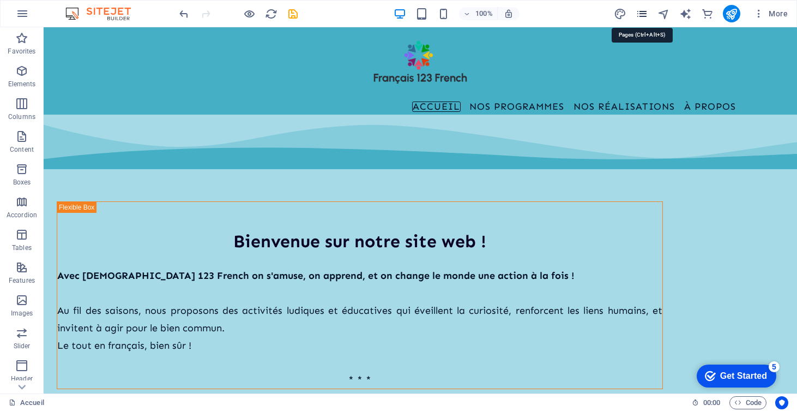
click at [641, 15] on icon "pages" at bounding box center [642, 14] width 13 height 13
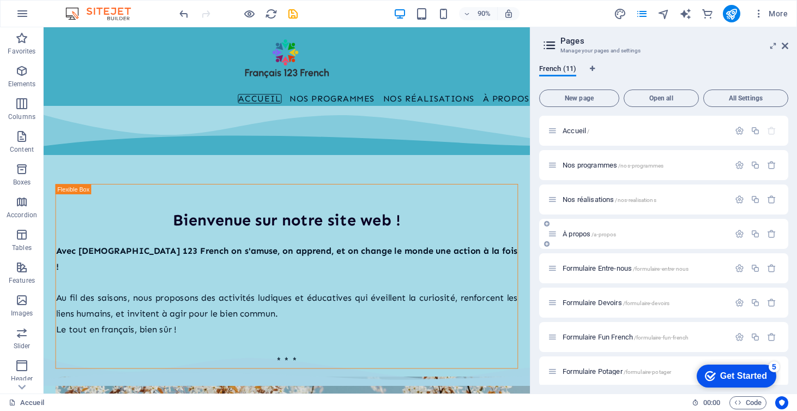
click at [580, 236] on span "À propos /a-propos" at bounding box center [589, 234] width 53 height 8
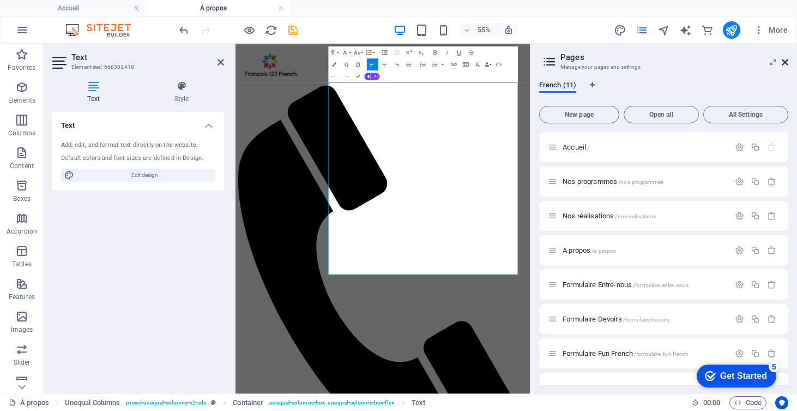
click at [699, 65] on icon at bounding box center [785, 62] width 7 height 9
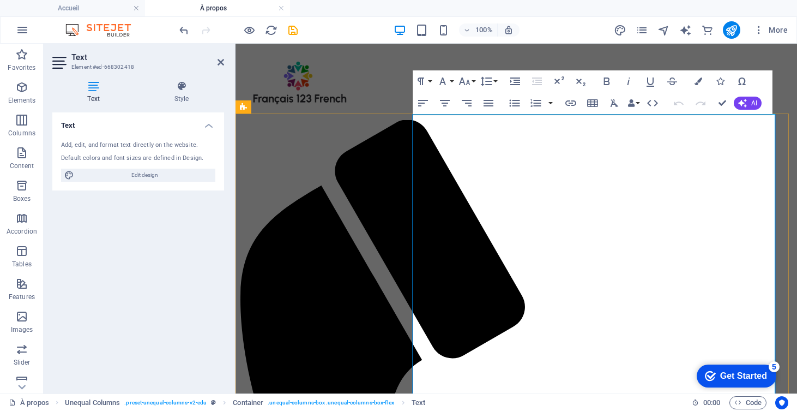
click at [303, 32] on div "100% More" at bounding box center [484, 29] width 615 height 17
click at [290, 29] on icon "save" at bounding box center [293, 30] width 13 height 13
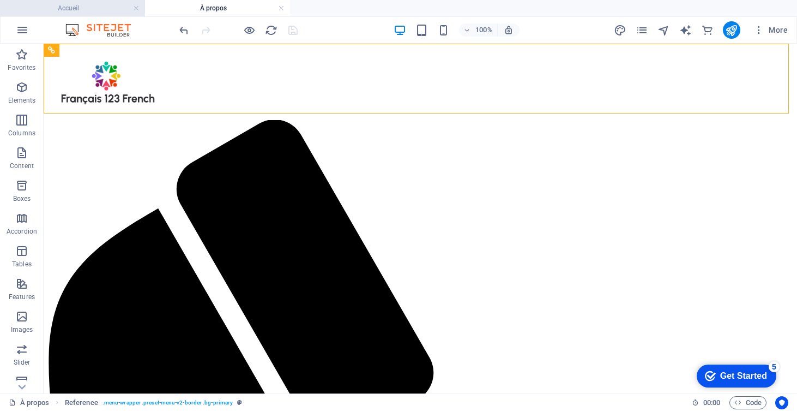
click at [78, 9] on h4 "Accueil" at bounding box center [72, 8] width 145 height 12
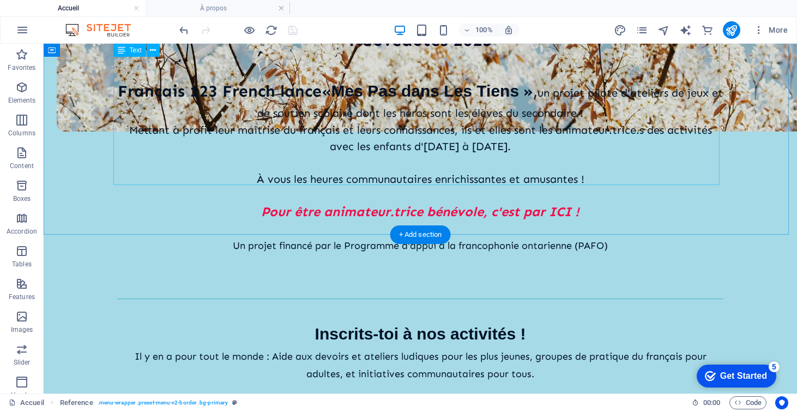
scroll to position [444, 0]
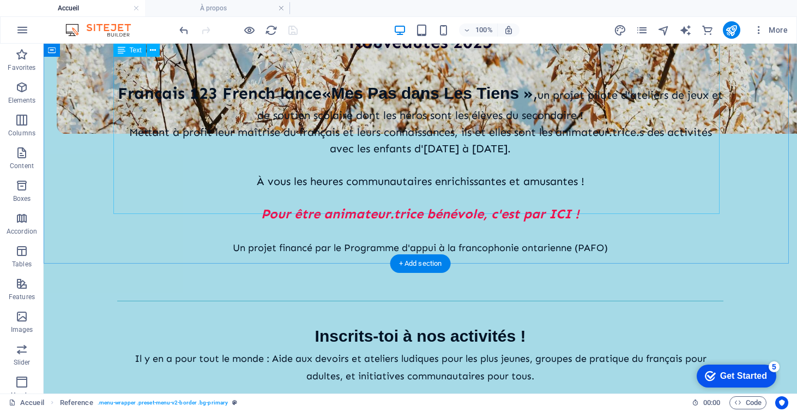
click at [322, 88] on div "[DEMOGRAPHIC_DATA] 123 French lance « Mes Pas dans Les Tiens » , un projet pilo…" at bounding box center [420, 168] width 606 height 210
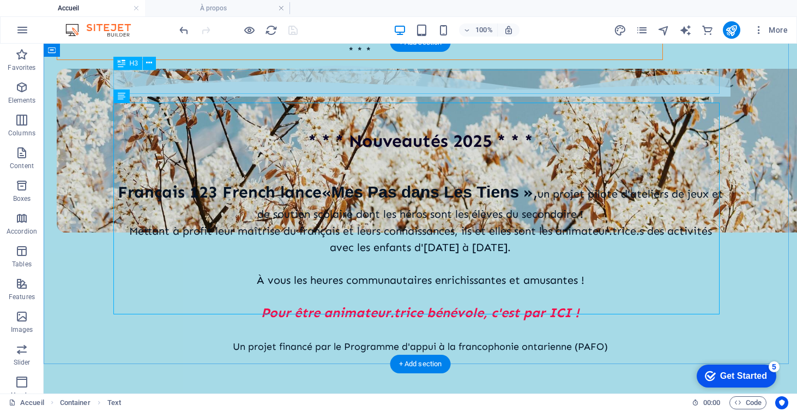
scroll to position [343, 0]
